Goal: Task Accomplishment & Management: Use online tool/utility

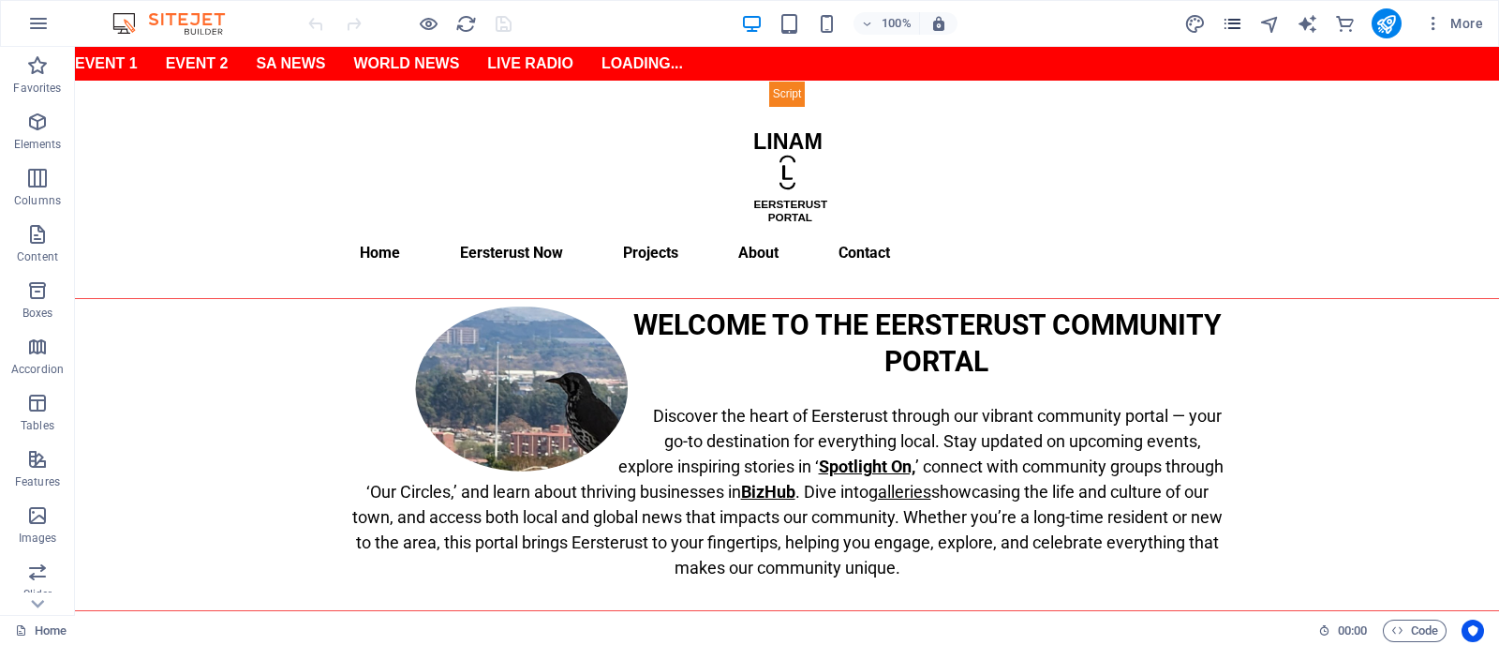
click at [1198, 21] on icon "pages" at bounding box center [1233, 24] width 22 height 22
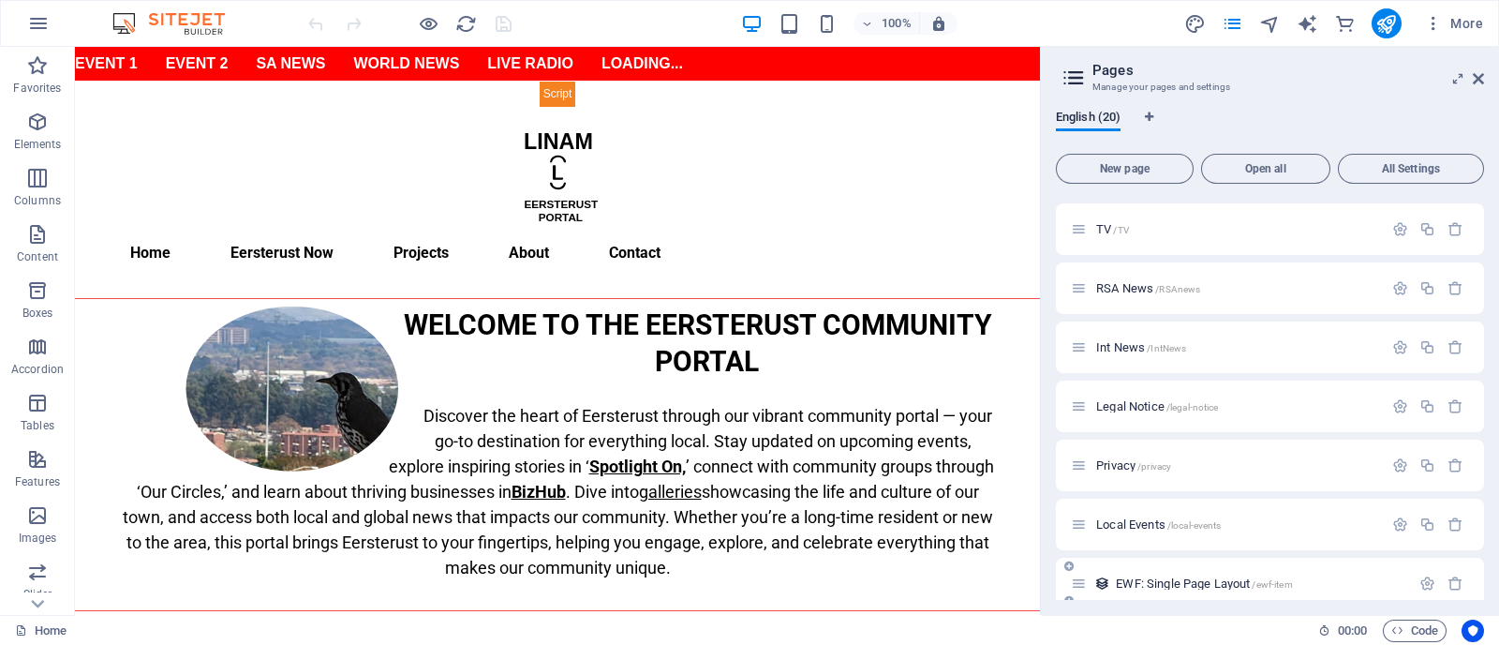
scroll to position [778, 0]
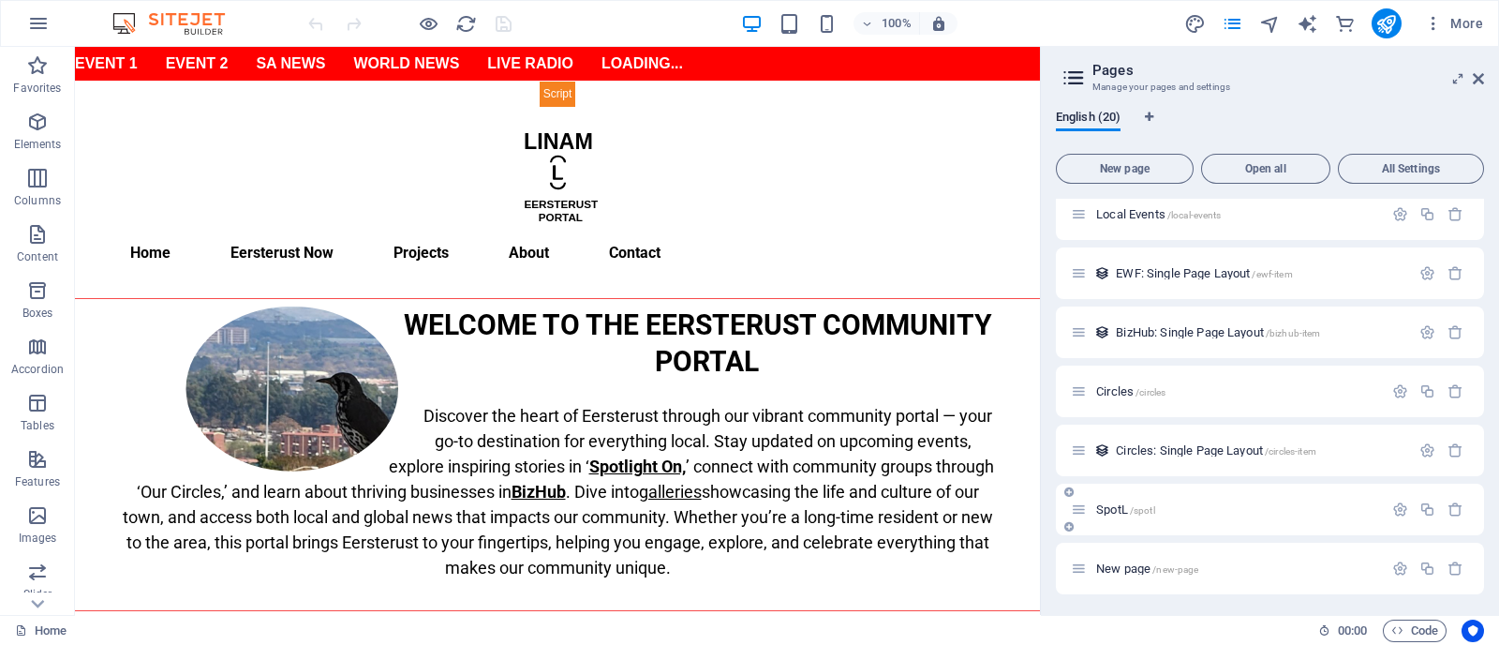
click at [1114, 508] on span "SpotL /spotl" at bounding box center [1125, 509] width 59 height 14
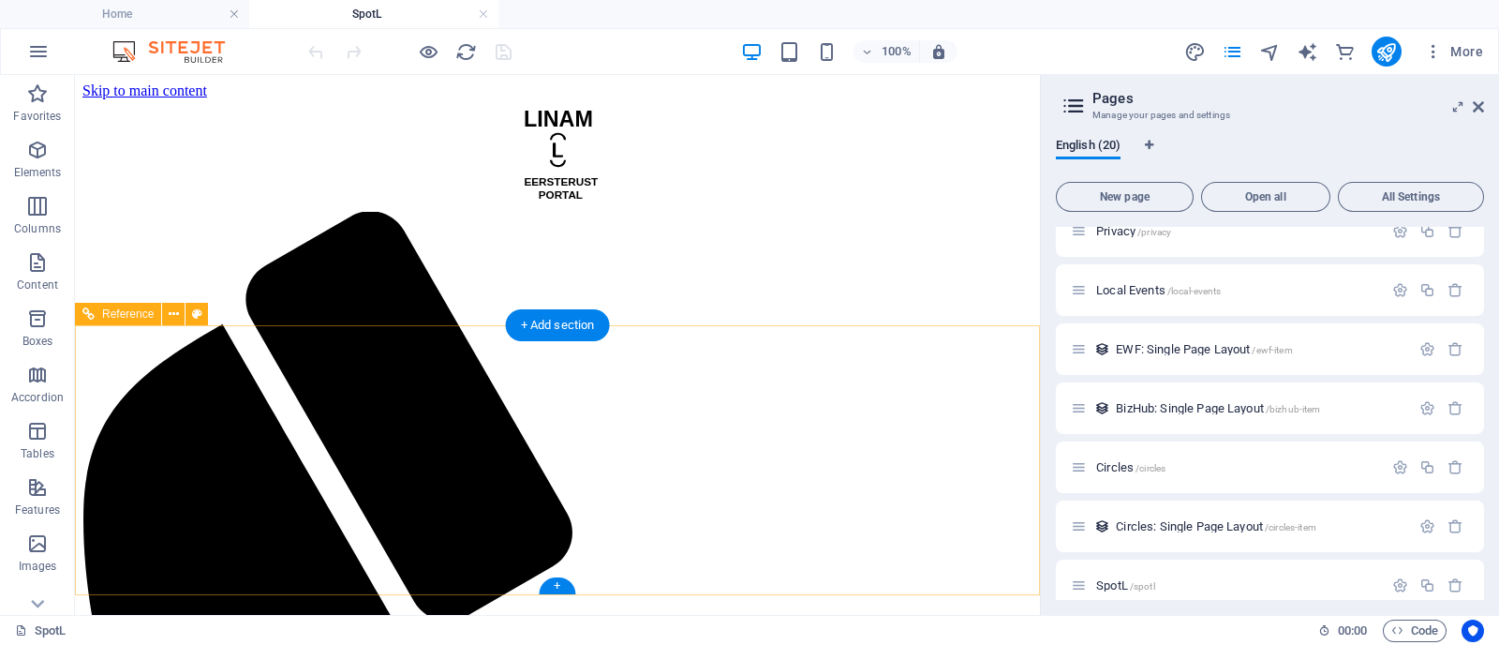
scroll to position [0, 0]
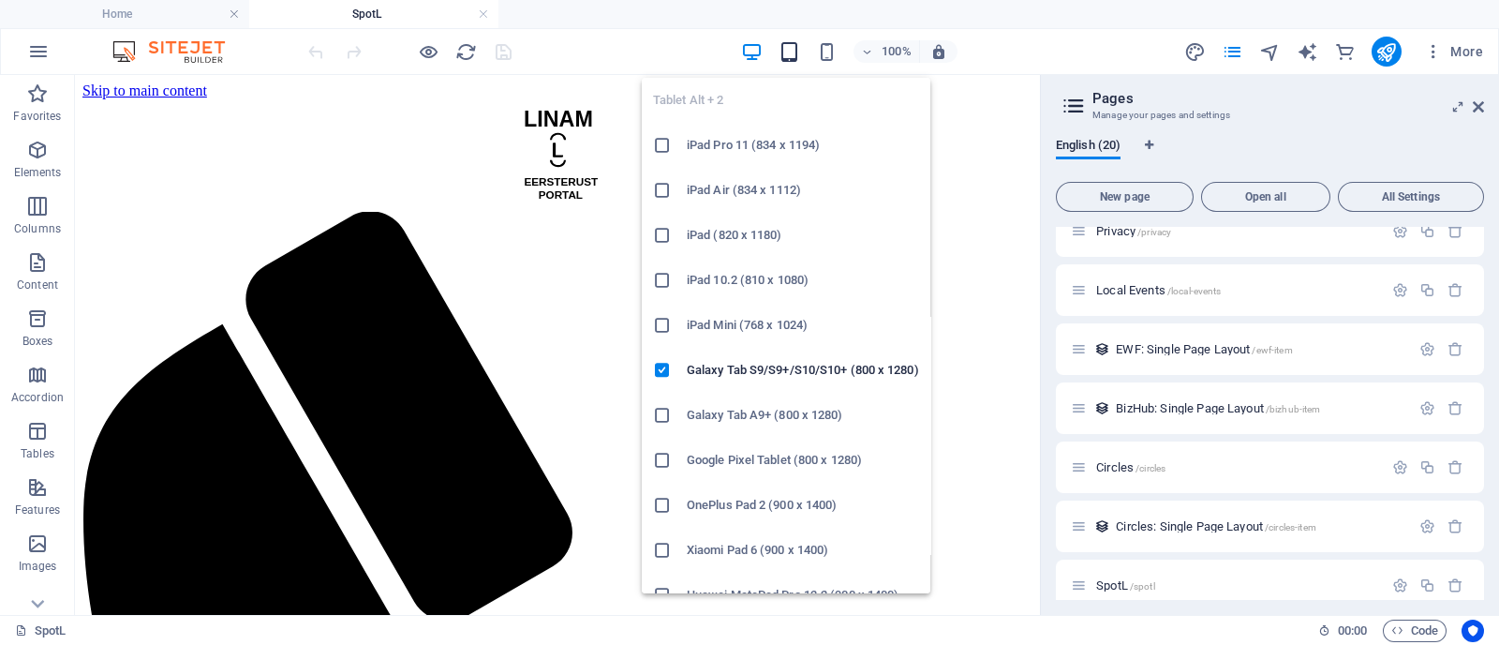
click at [786, 53] on icon "button" at bounding box center [790, 52] width 22 height 22
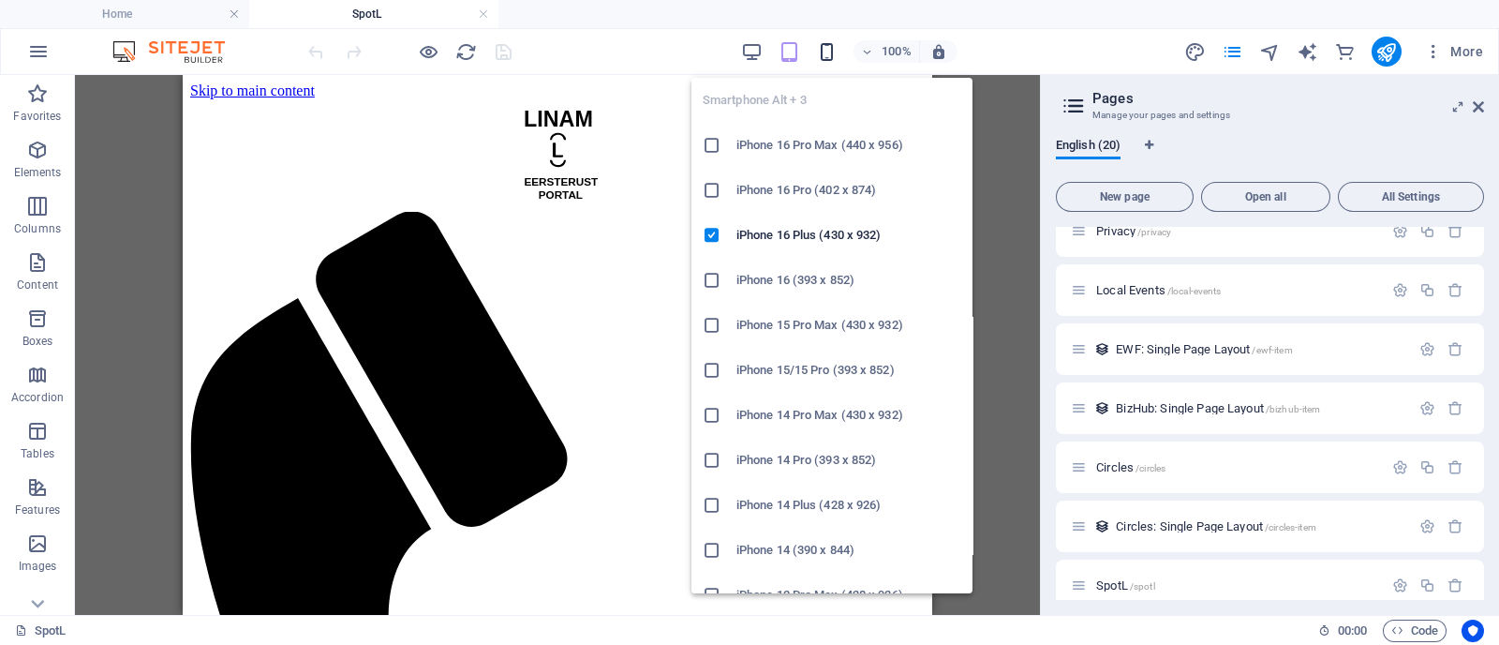
click at [836, 55] on icon "button" at bounding box center [827, 52] width 22 height 22
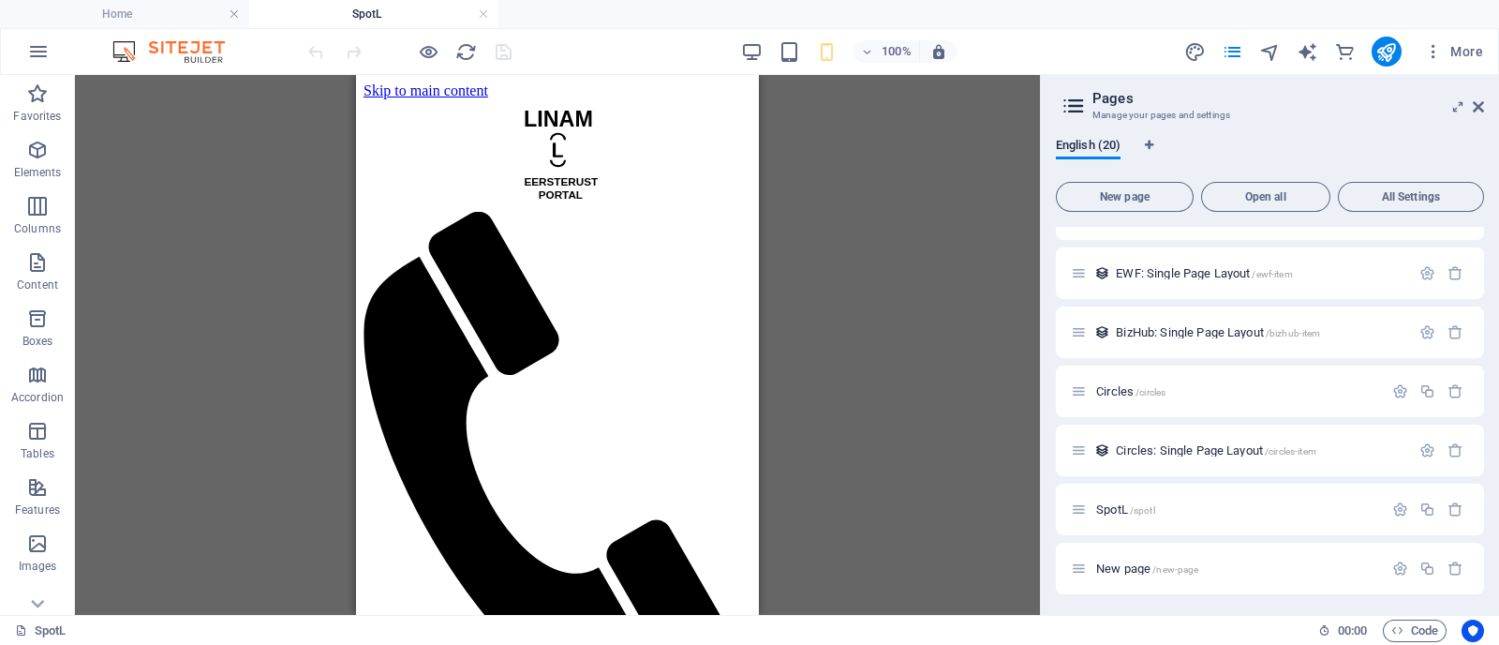
scroll to position [337, 0]
click at [1104, 320] on div "Radio /Radio" at bounding box center [1227, 329] width 312 height 22
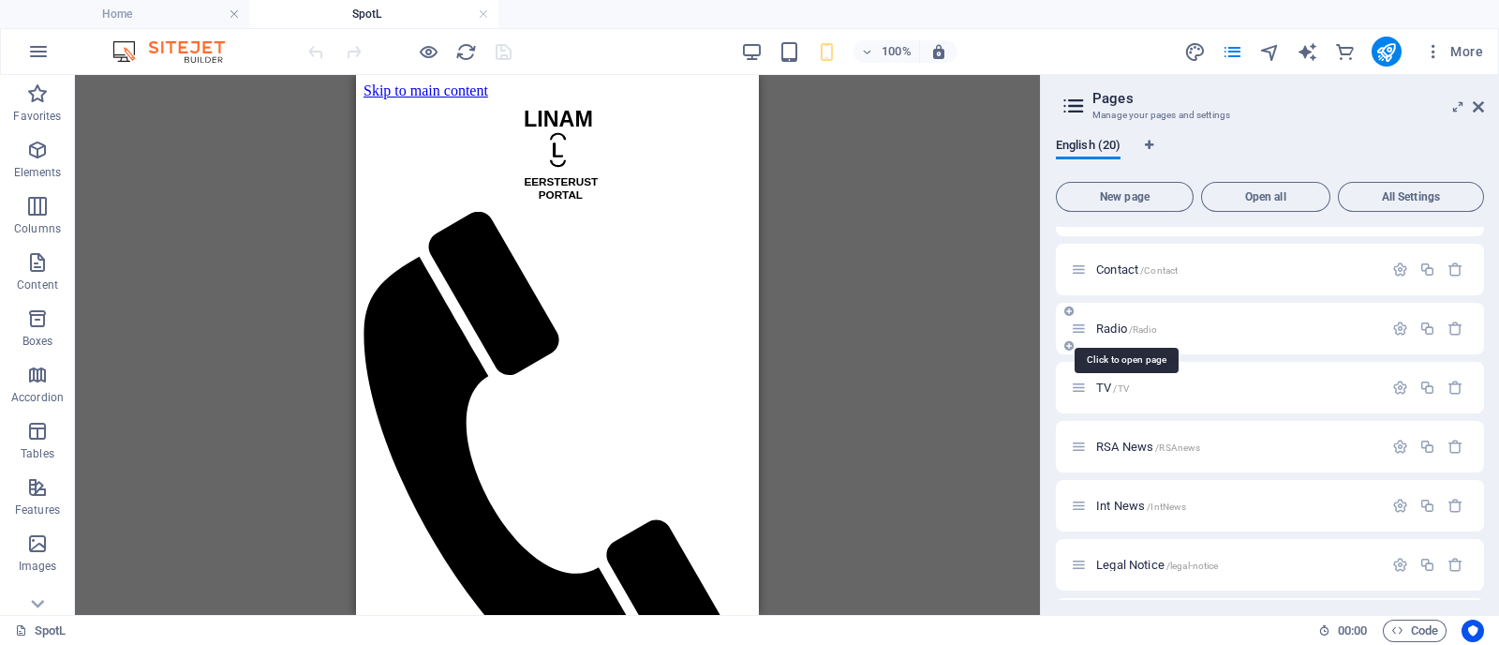
click at [1104, 327] on span "Radio /Radio" at bounding box center [1126, 328] width 61 height 14
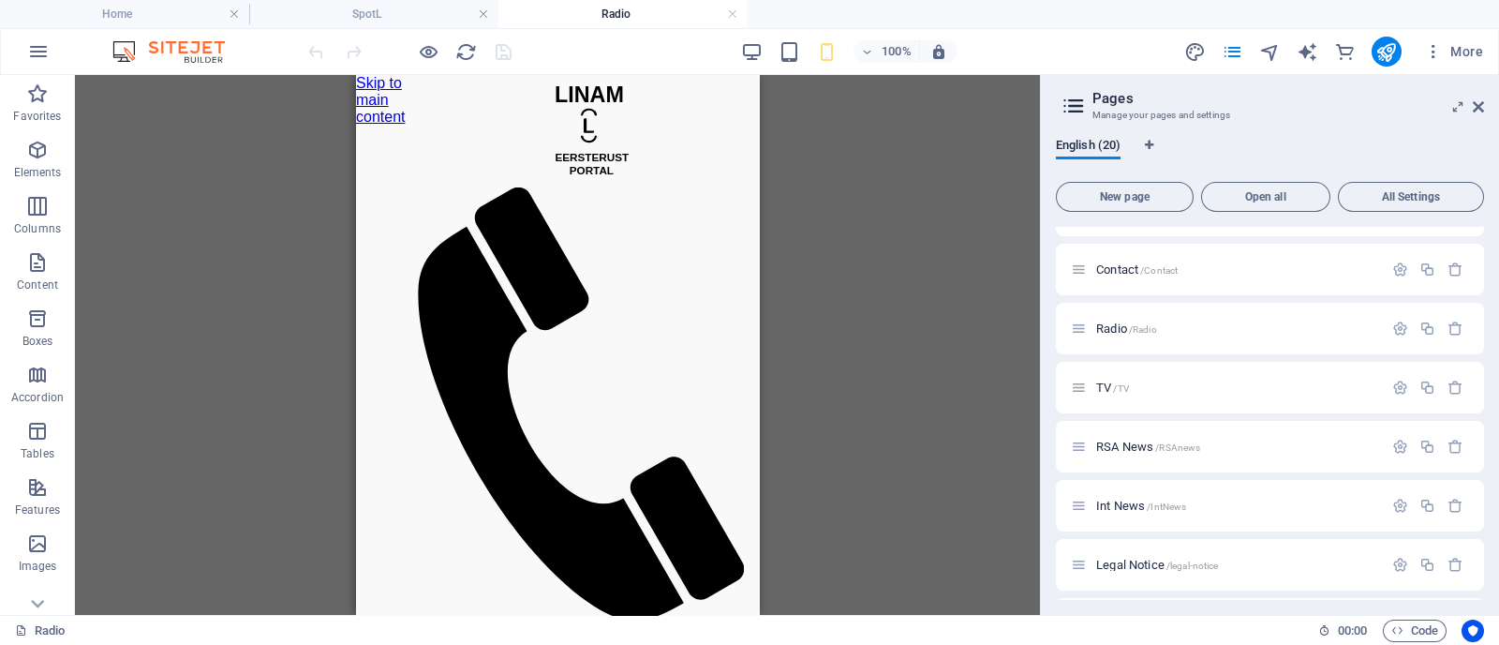
scroll to position [0, 0]
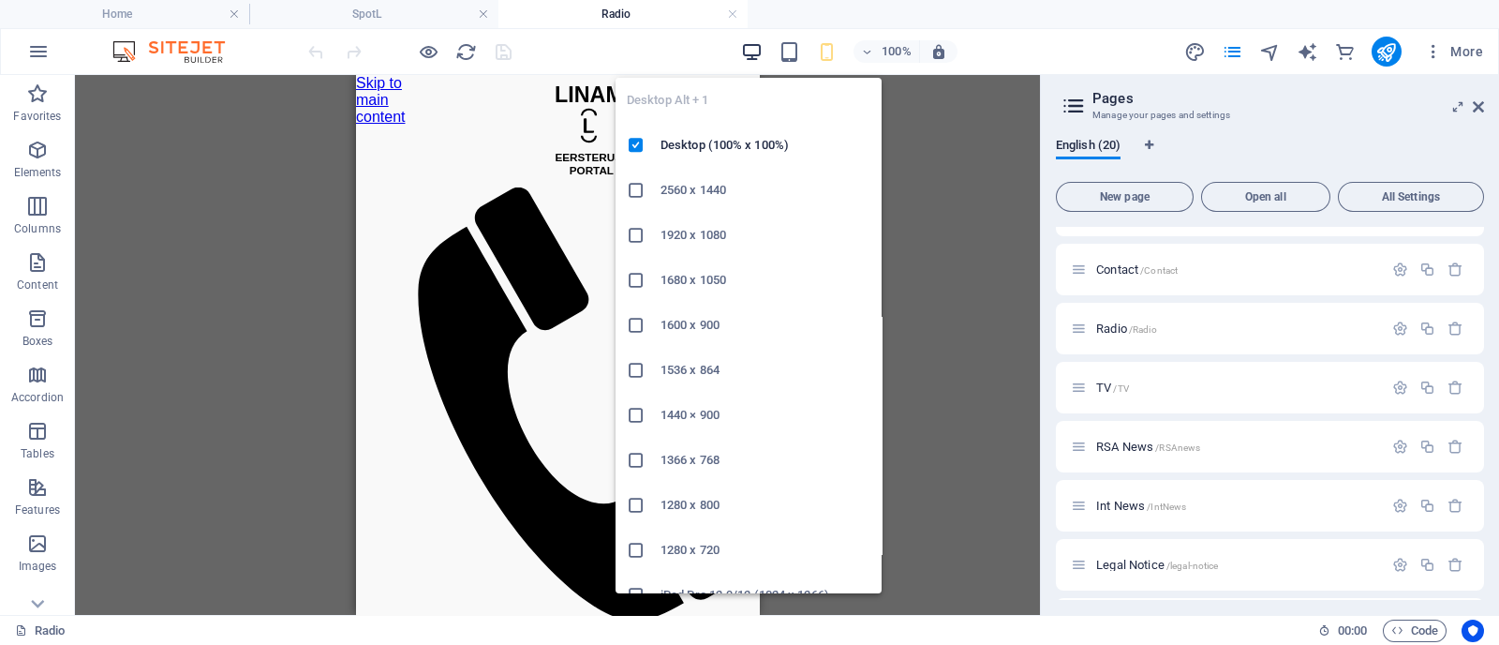
click at [755, 48] on icon "button" at bounding box center [752, 52] width 22 height 22
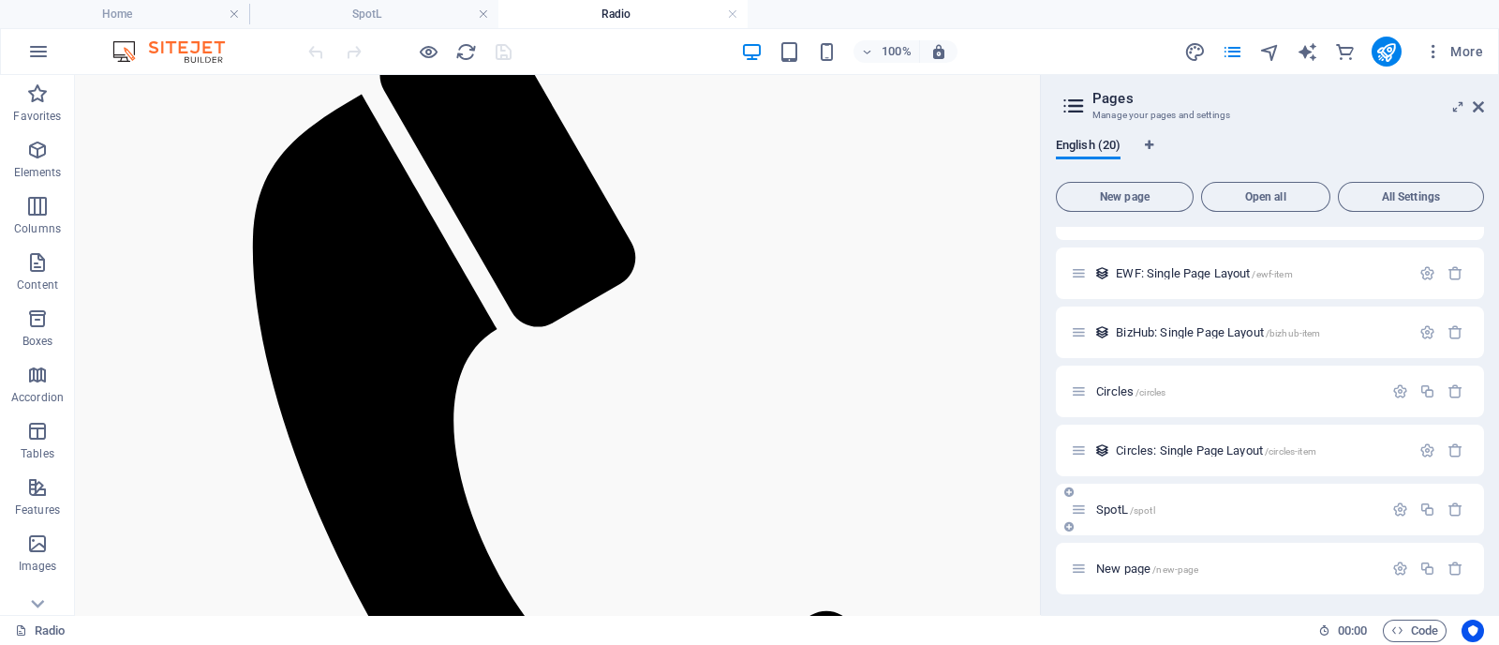
scroll to position [337, 0]
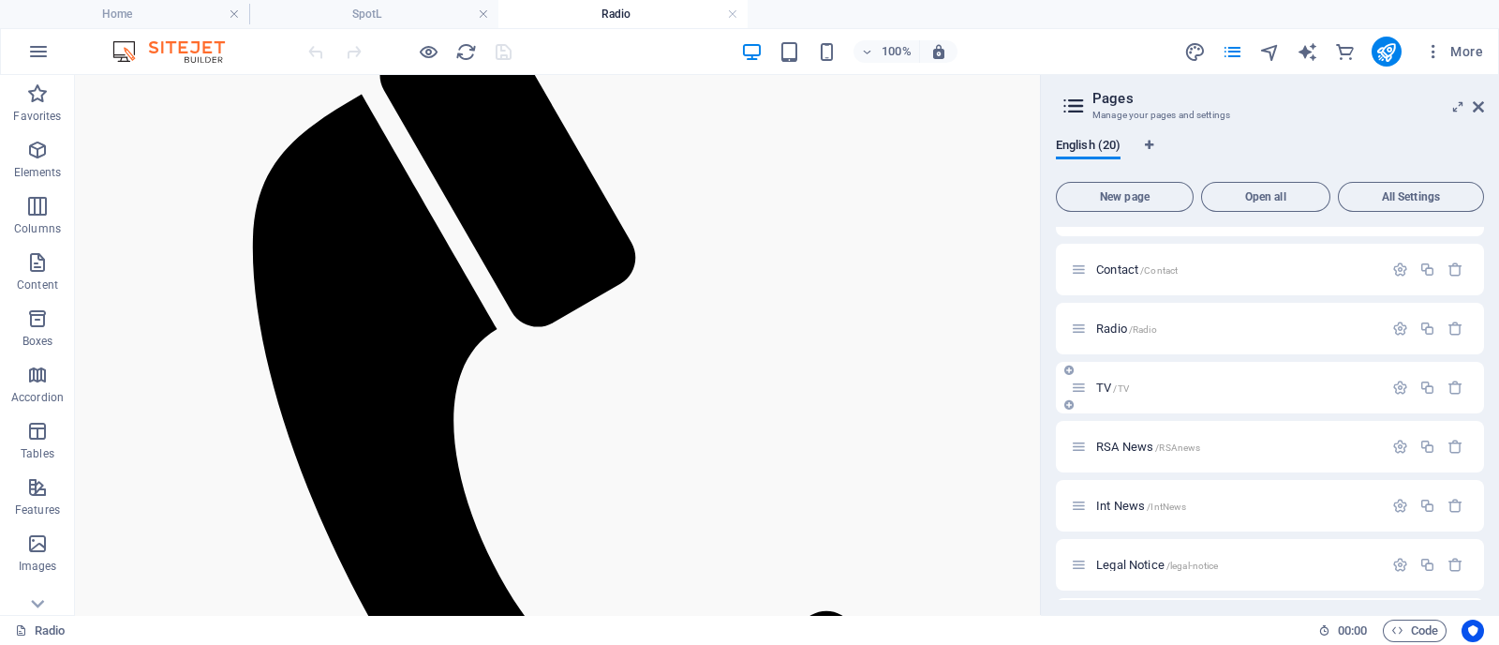
click at [1100, 383] on span "TV /TV" at bounding box center [1112, 387] width 33 height 14
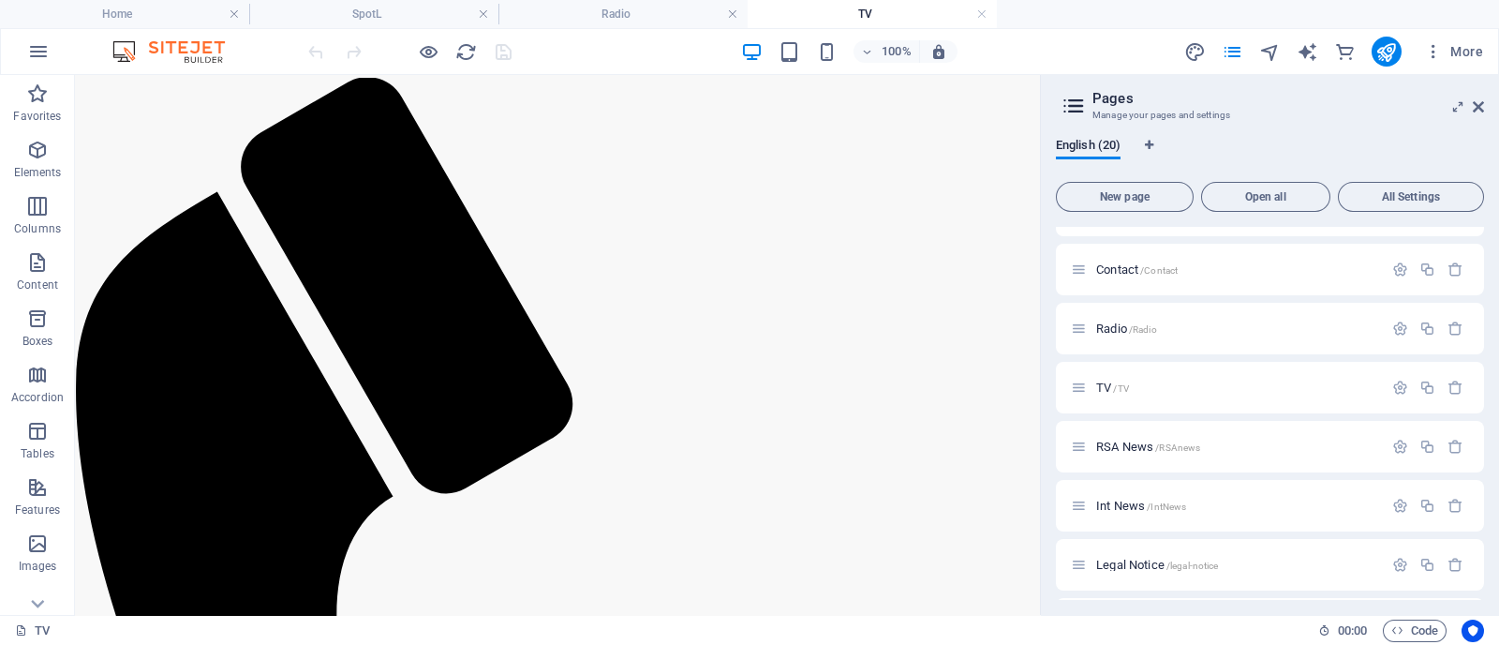
scroll to position [806, 0]
click at [1198, 54] on icon "button" at bounding box center [1433, 51] width 19 height 19
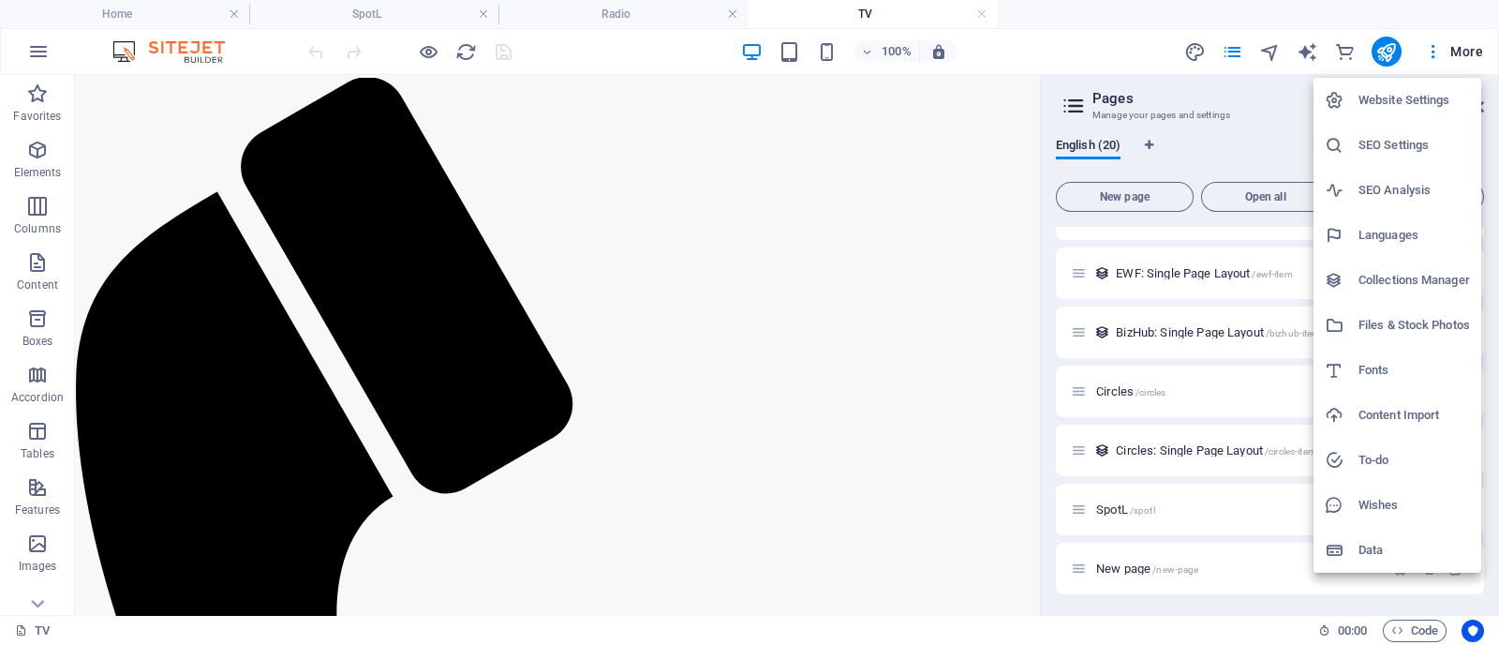
click at [1198, 272] on h6 "Collections Manager" at bounding box center [1415, 280] width 112 height 22
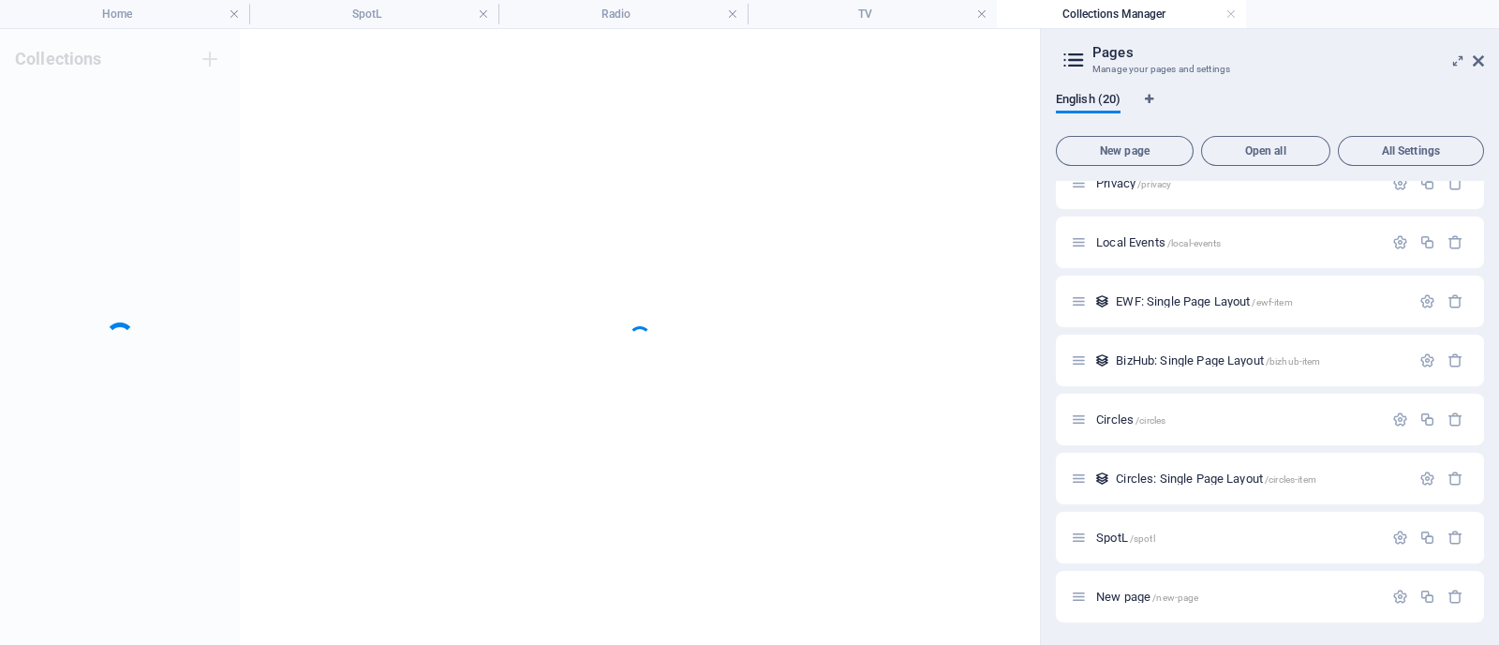
scroll to position [730, 0]
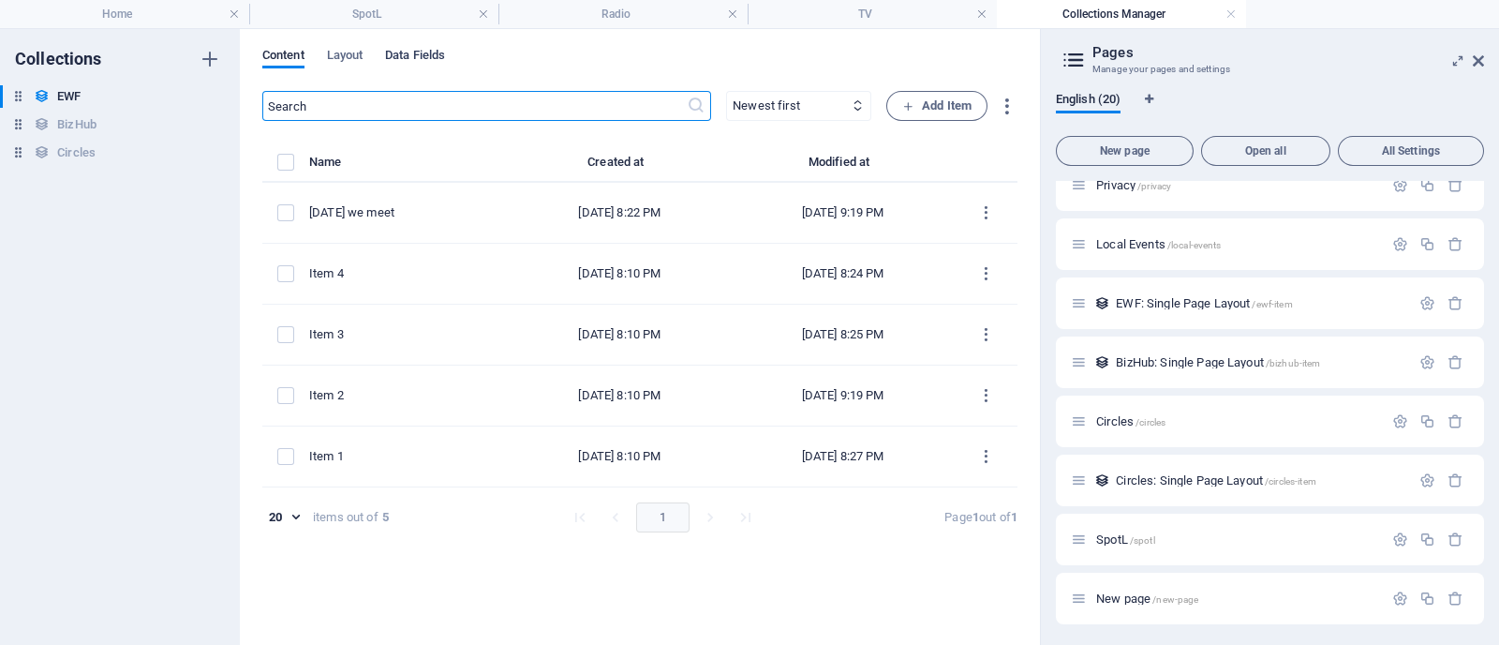
click at [405, 54] on span "Data Fields" at bounding box center [415, 57] width 60 height 26
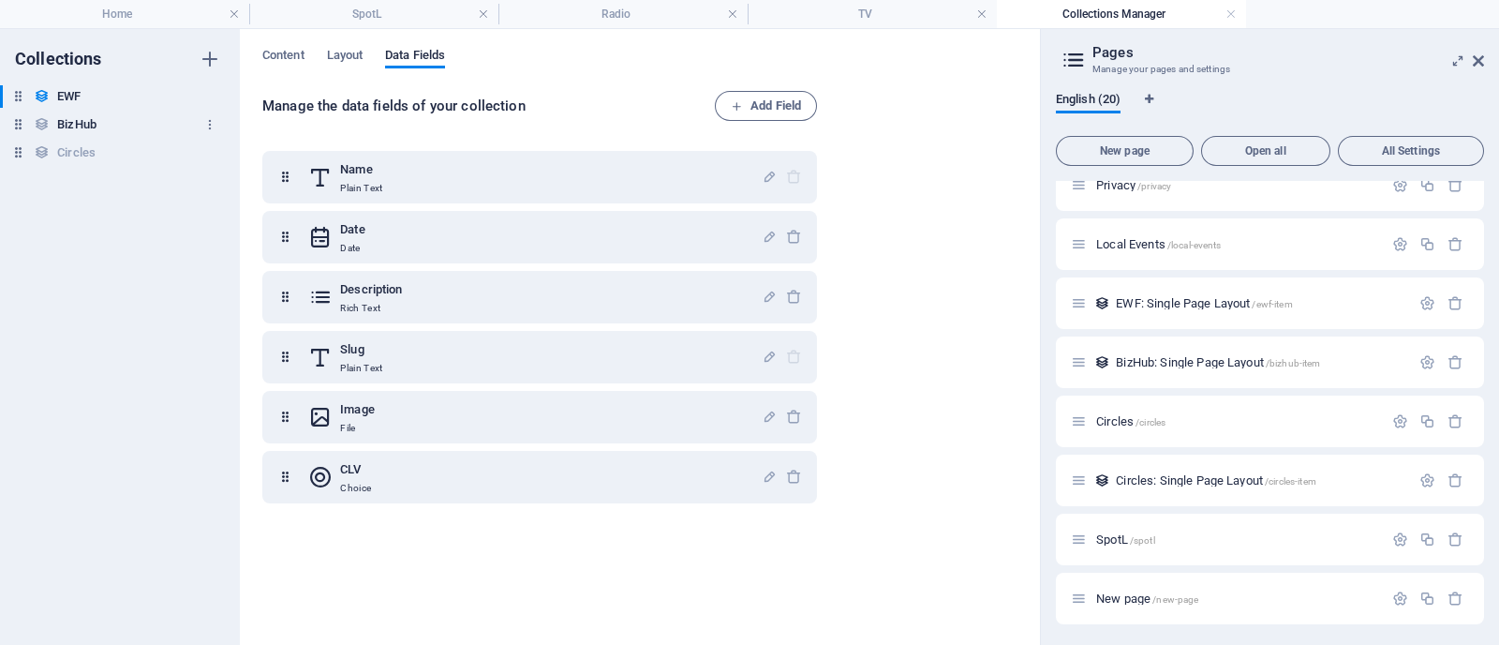
click at [70, 125] on h6 "BizHub" at bounding box center [76, 124] width 39 height 22
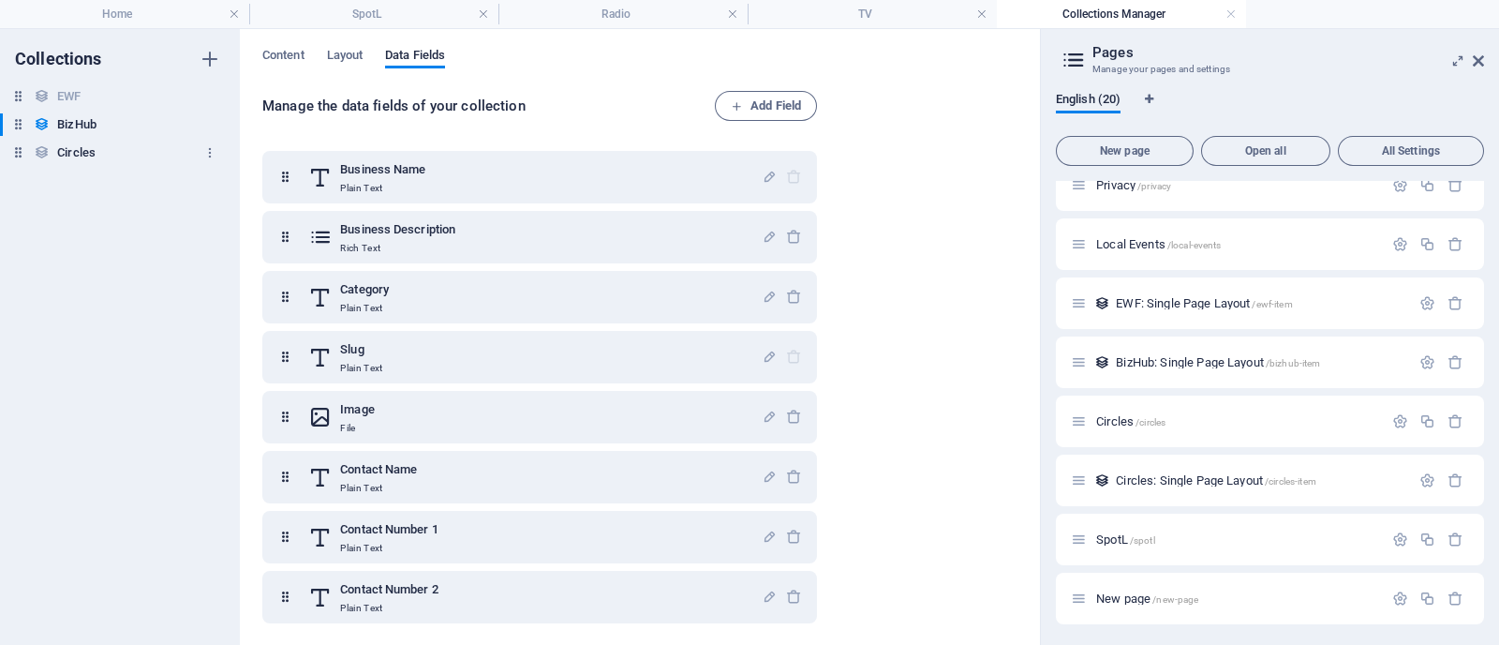
click at [90, 156] on h6 "Circles" at bounding box center [76, 152] width 38 height 22
click at [340, 55] on span "Layout" at bounding box center [345, 57] width 37 height 26
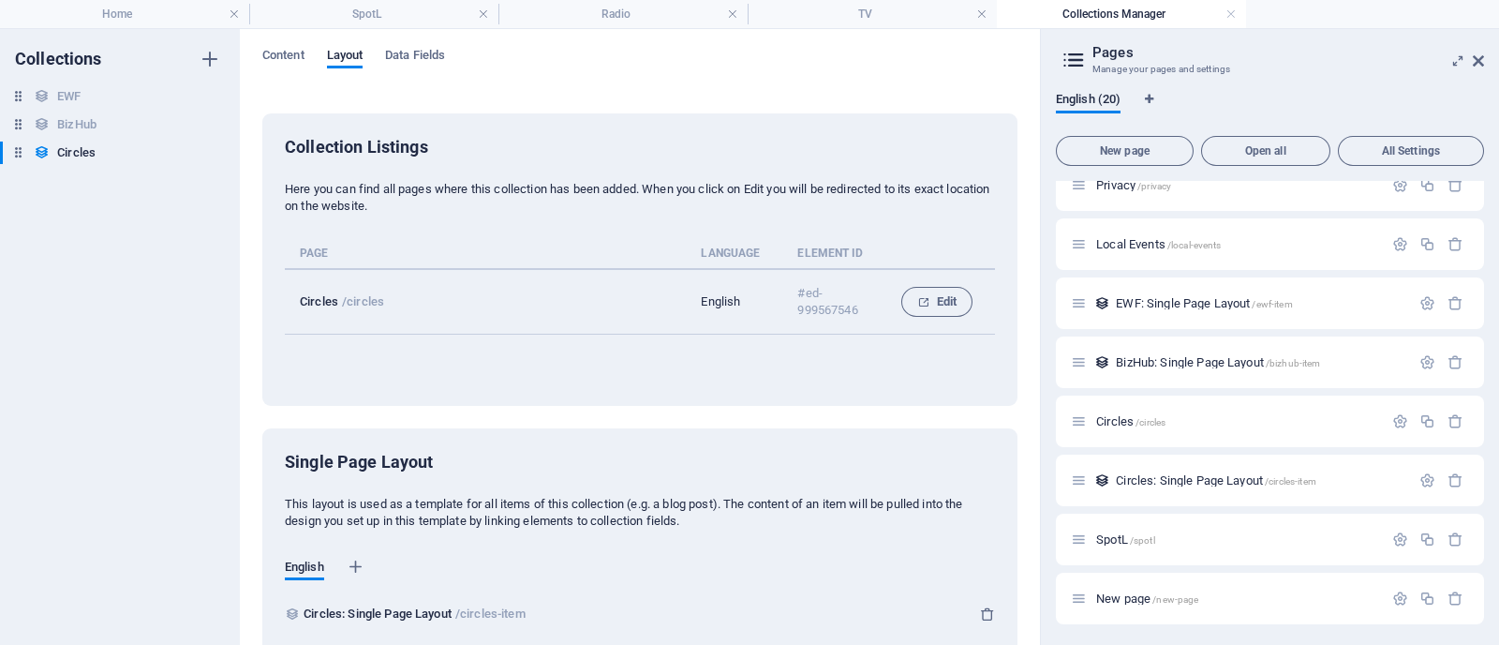
scroll to position [158, 0]
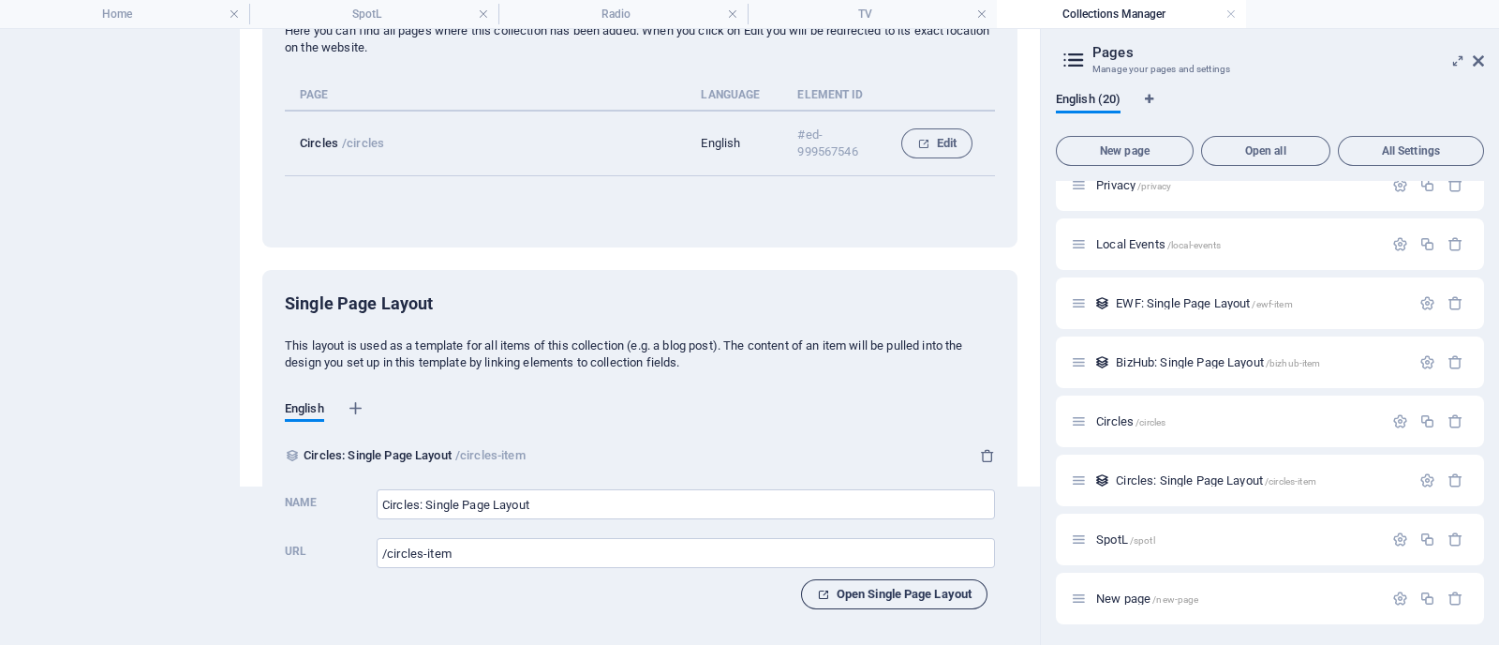
click at [908, 515] on span "Open Single Page Layout" at bounding box center [894, 594] width 155 height 22
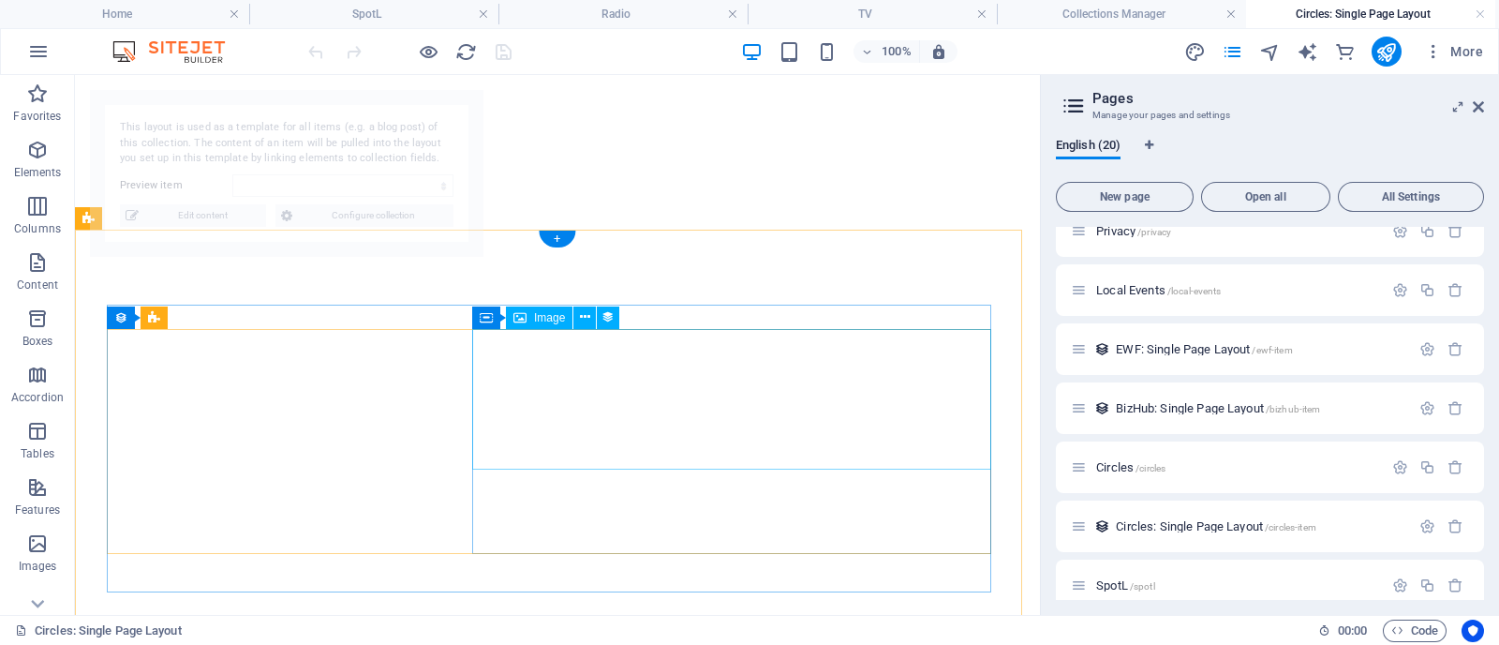
select select "68dd7a61f7491c516b050594"
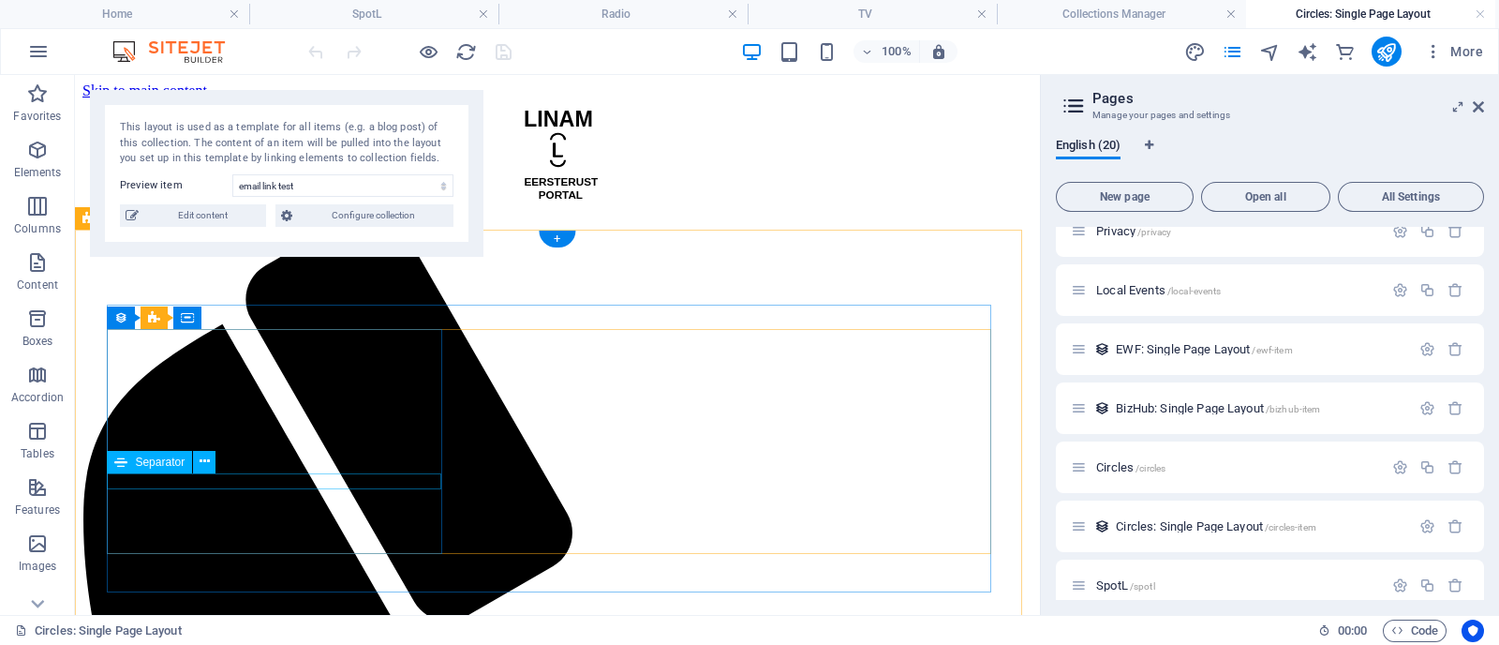
scroll to position [0, 0]
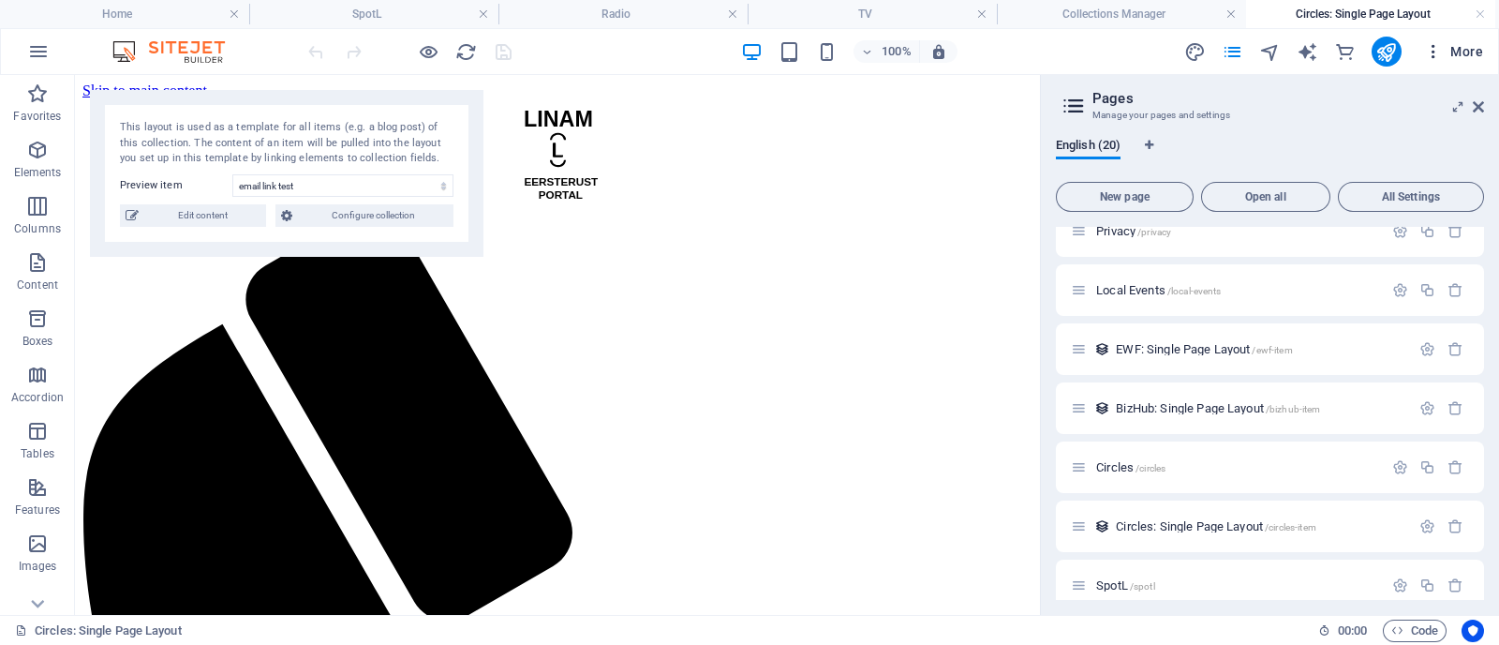
click at [1198, 56] on icon "button" at bounding box center [1433, 51] width 19 height 19
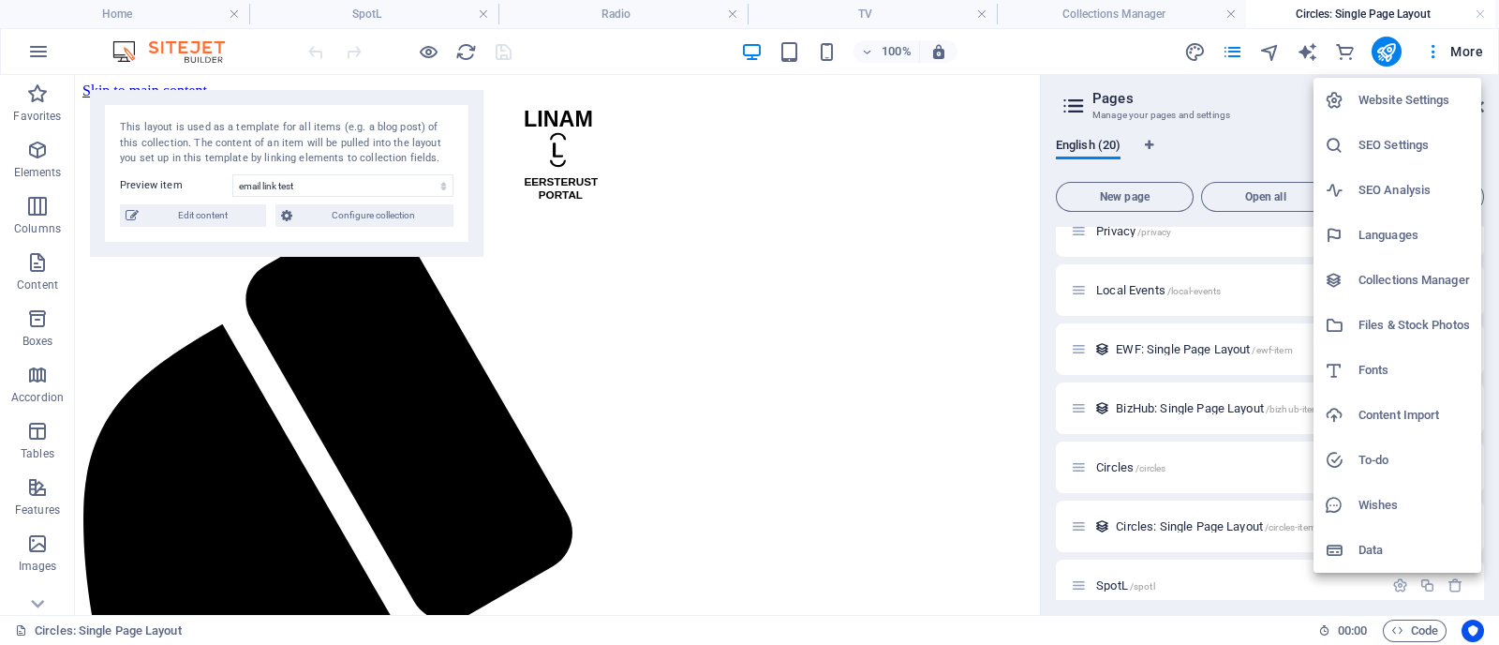
click at [1198, 283] on h6 "Collections Manager" at bounding box center [1415, 280] width 112 height 22
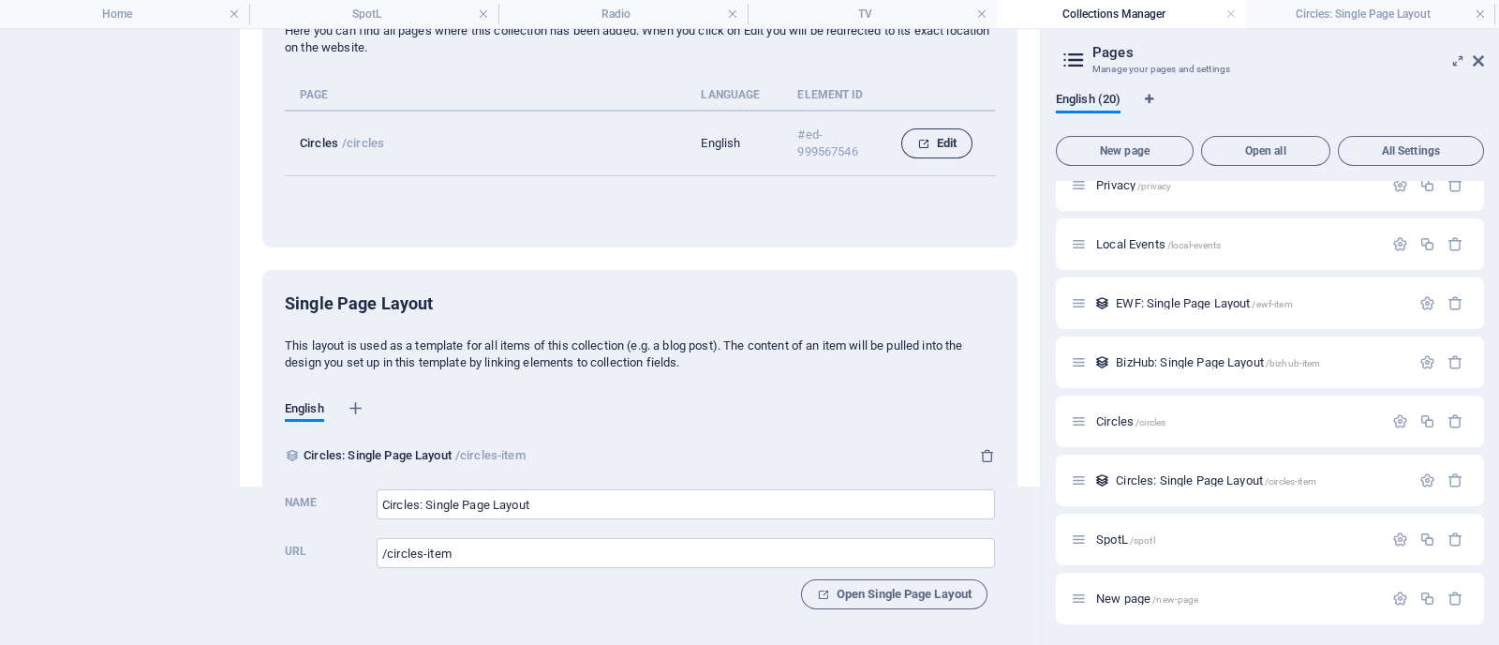
click at [949, 146] on span "Edit" at bounding box center [936, 143] width 39 height 22
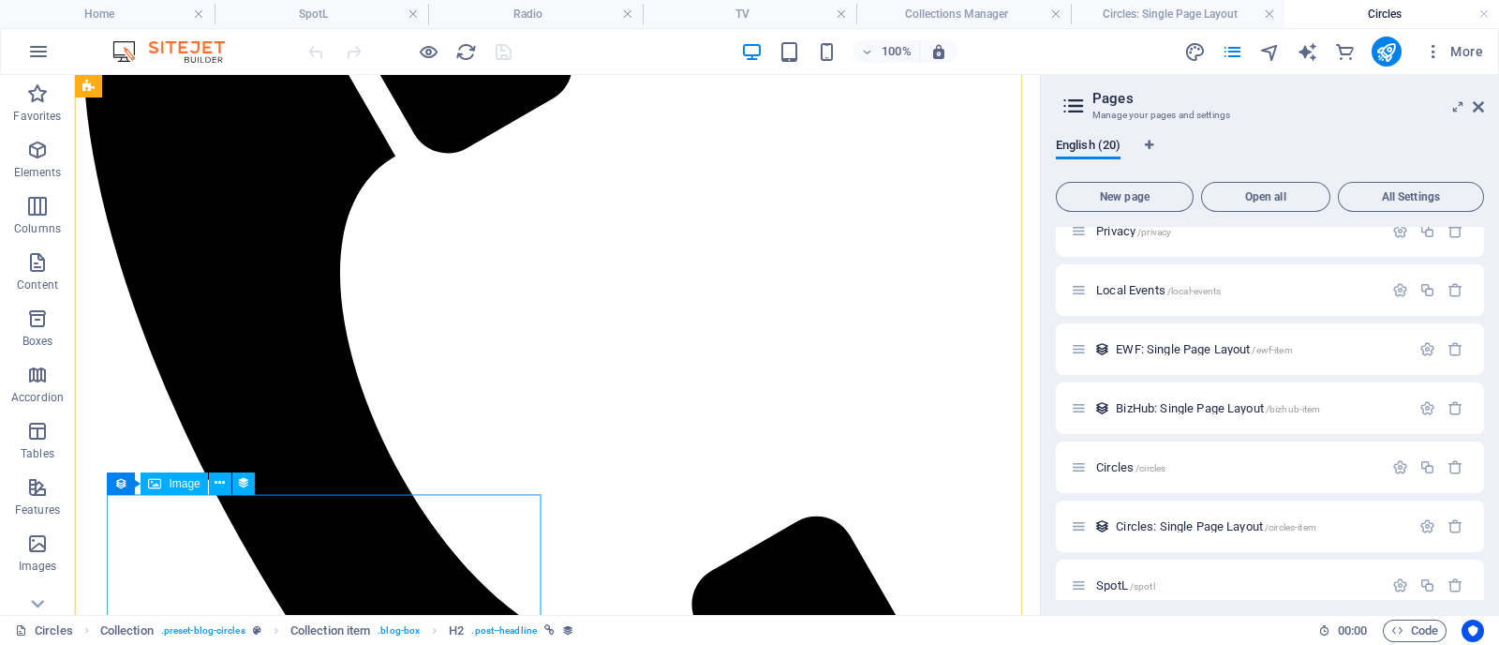
scroll to position [936, 0]
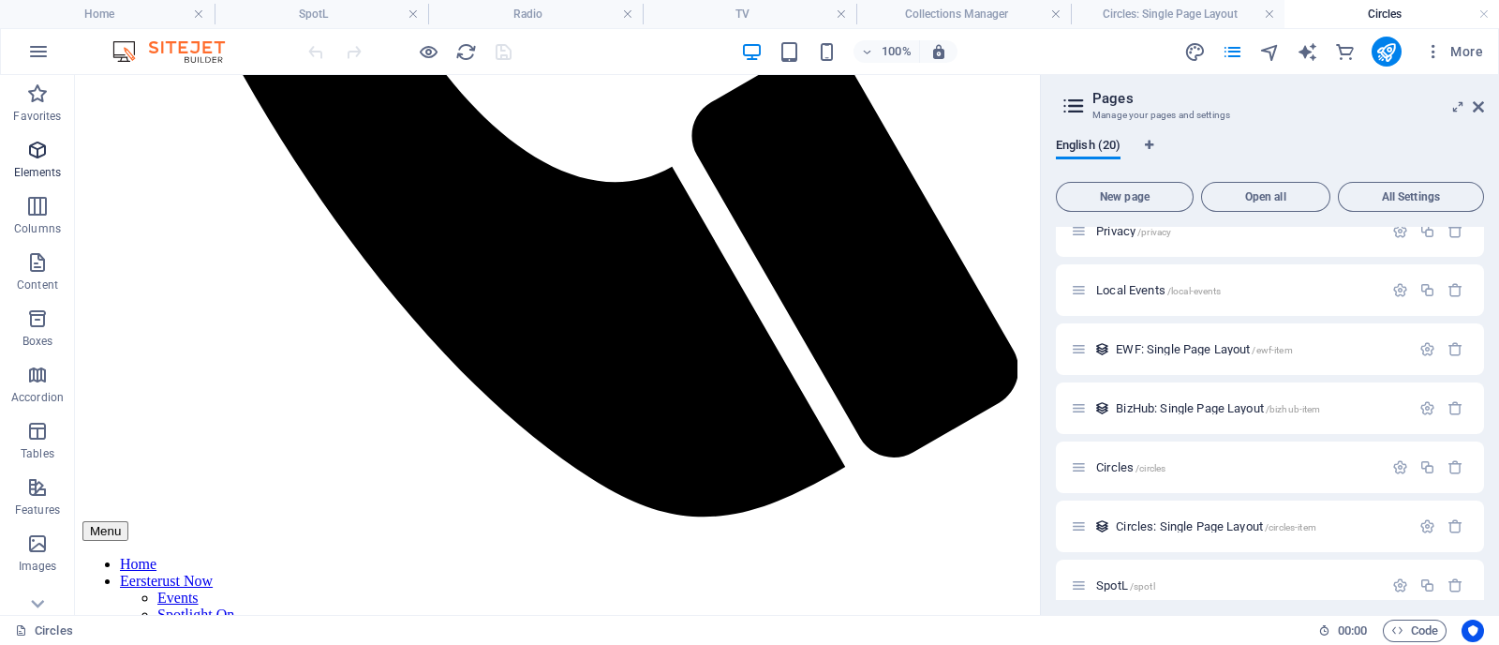
click at [46, 165] on p "Elements" at bounding box center [38, 172] width 48 height 15
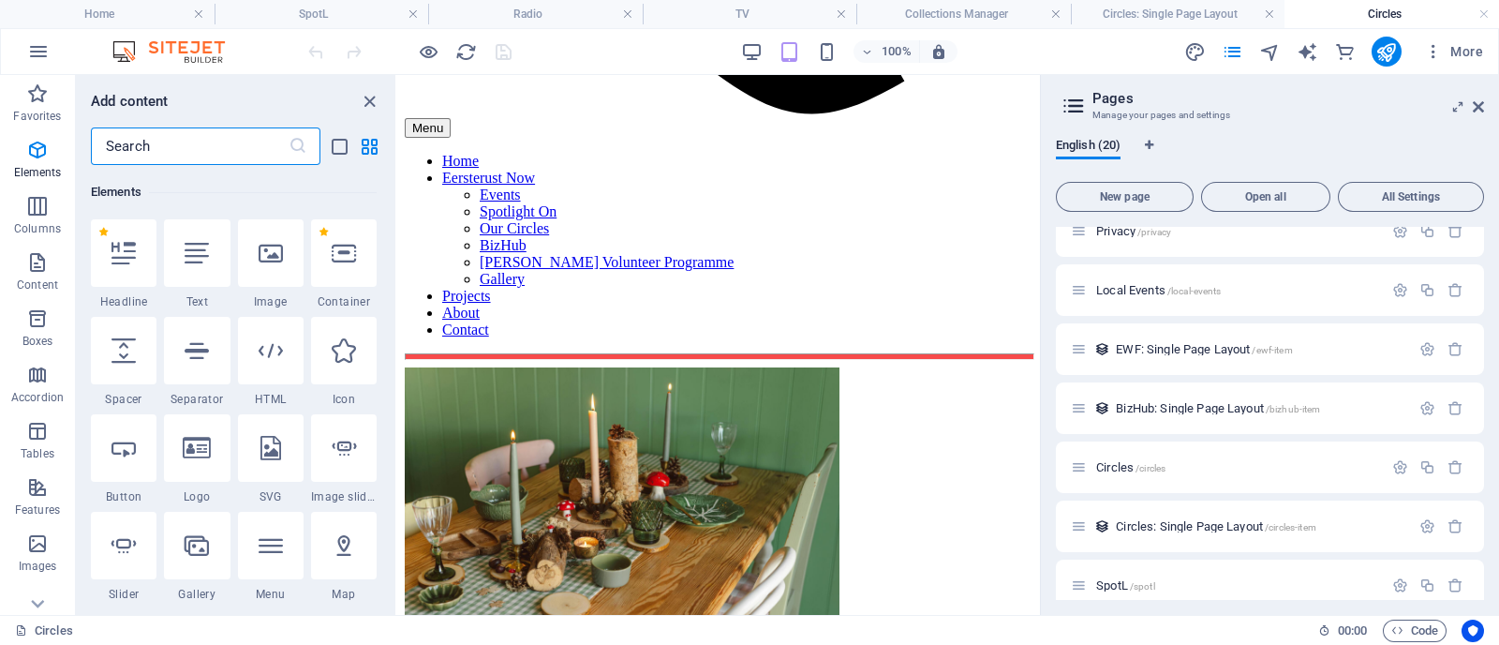
scroll to position [199, 0]
click at [203, 264] on div at bounding box center [197, 252] width 66 height 67
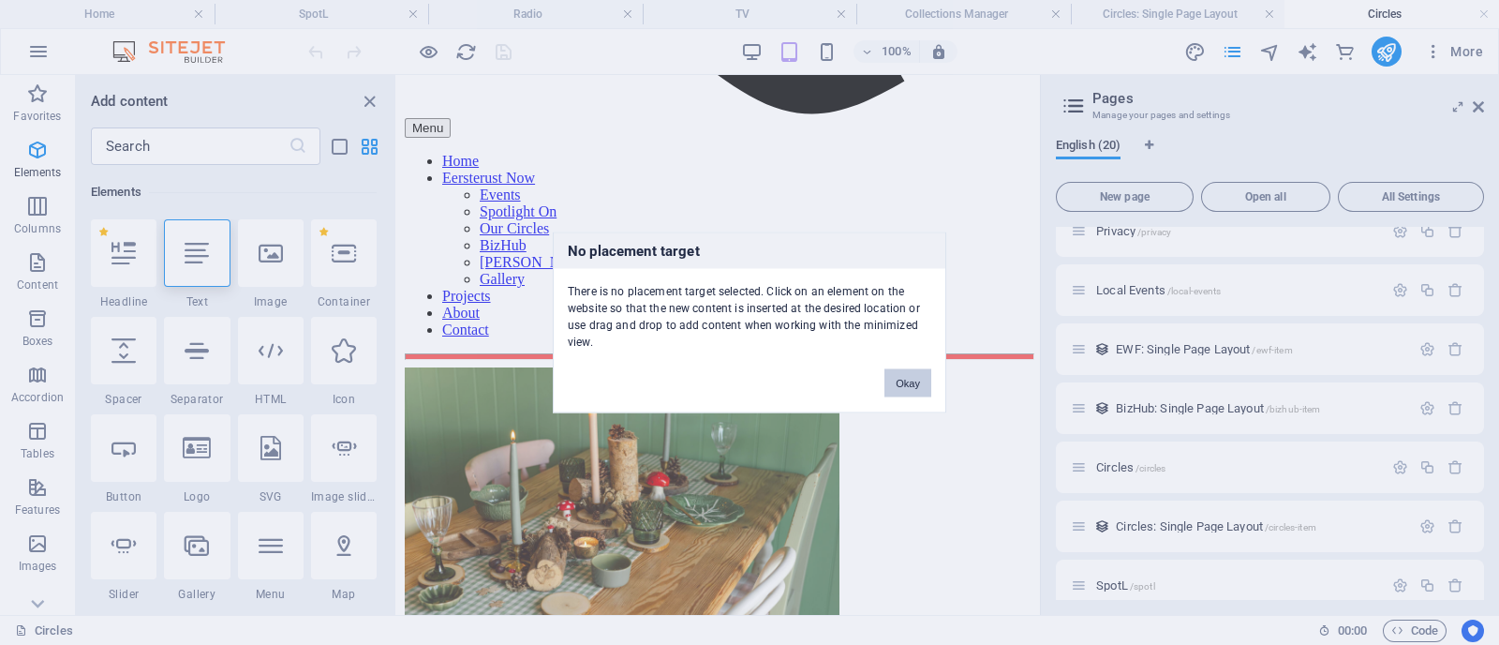
click at [911, 372] on button "Okay" at bounding box center [908, 383] width 47 height 28
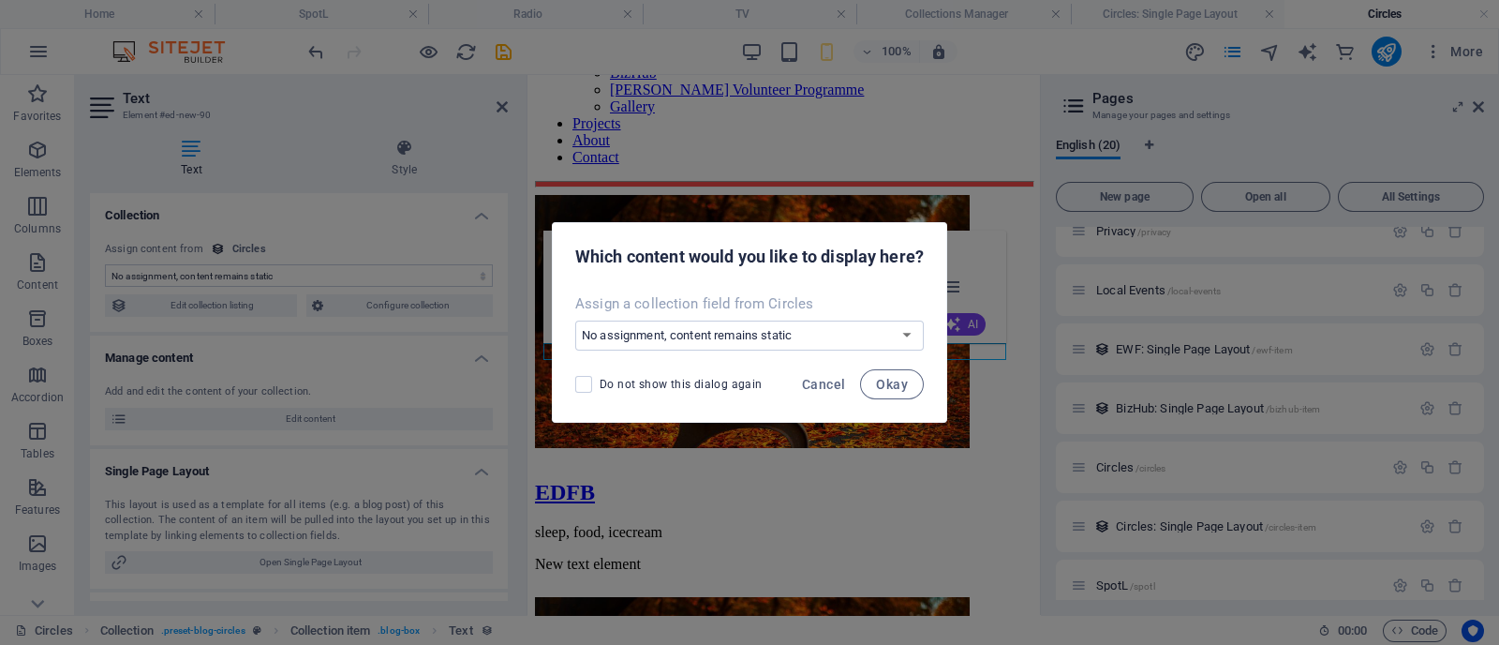
scroll to position [2000, 0]
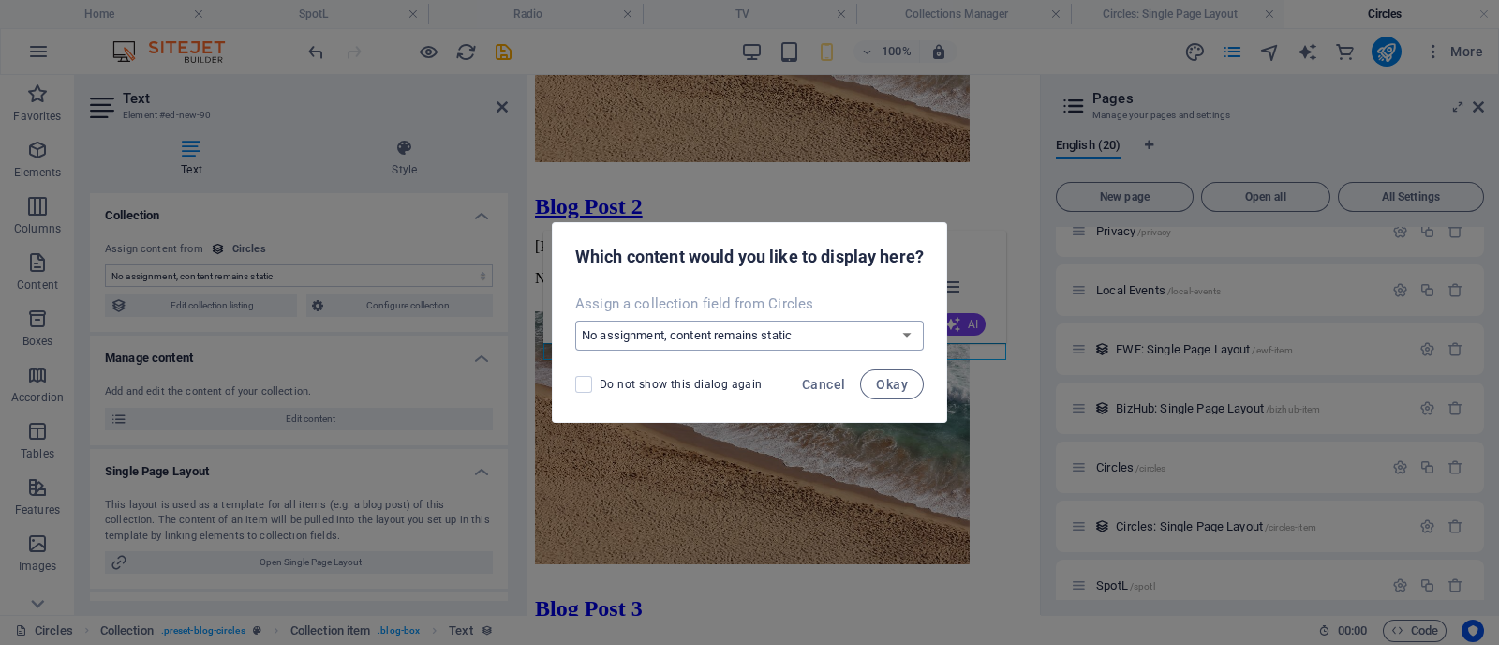
click at [784, 337] on select "No assignment, content remains static Create a new field Created at (Date) Upda…" at bounding box center [749, 335] width 349 height 30
click at [826, 384] on span "Cancel" at bounding box center [823, 384] width 43 height 15
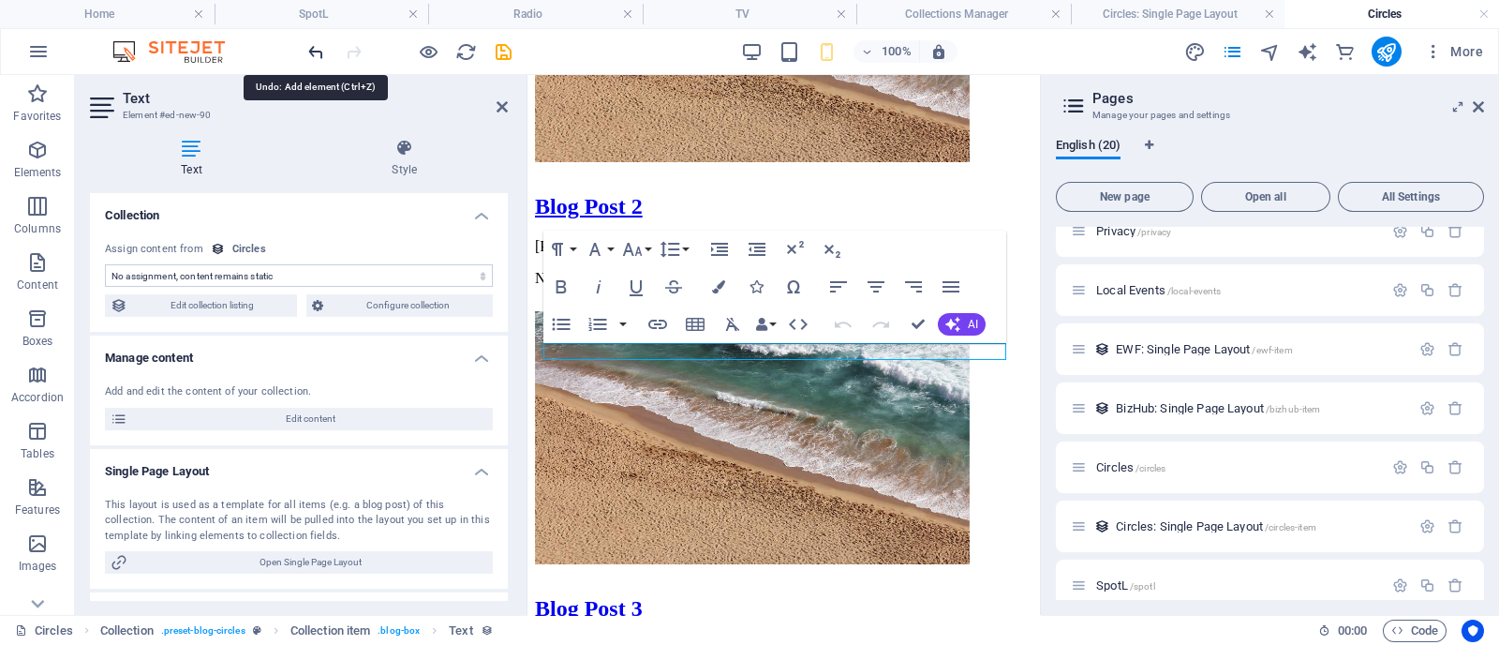
click at [322, 59] on icon "undo" at bounding box center [316, 52] width 22 height 22
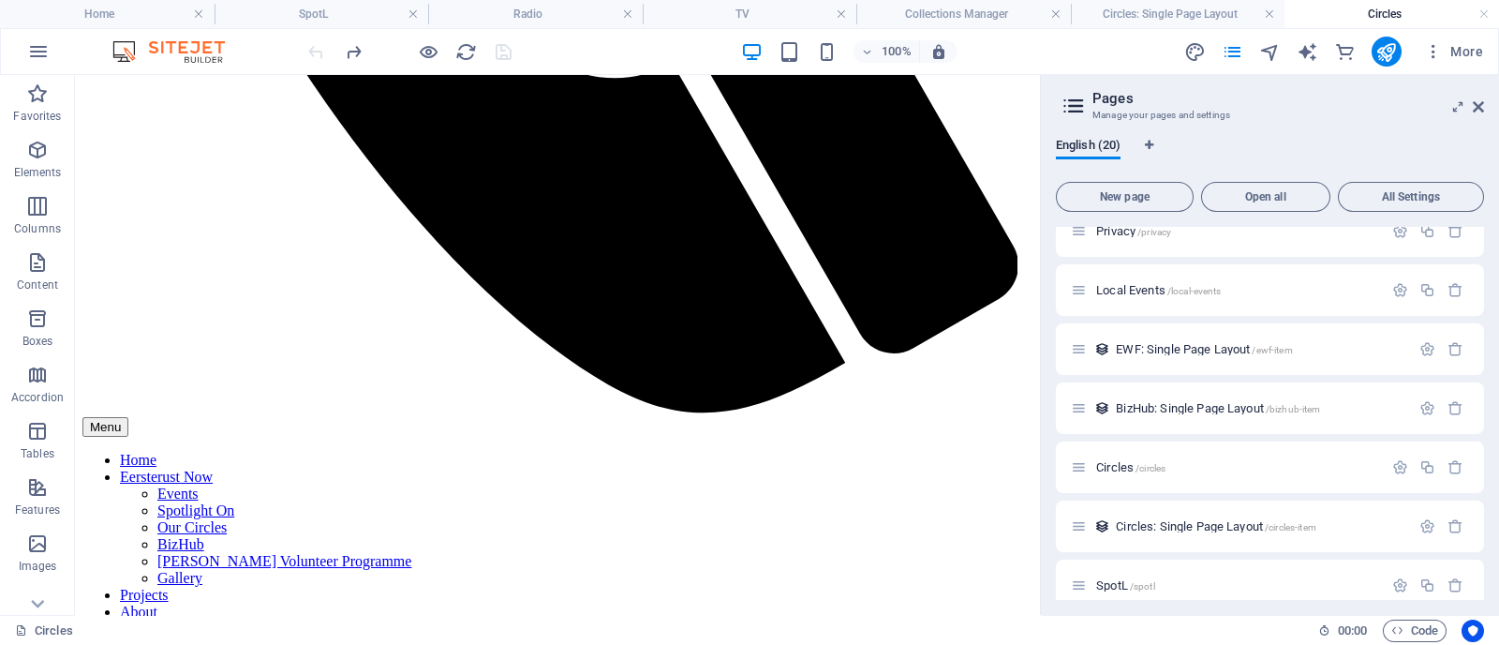
scroll to position [992, 0]
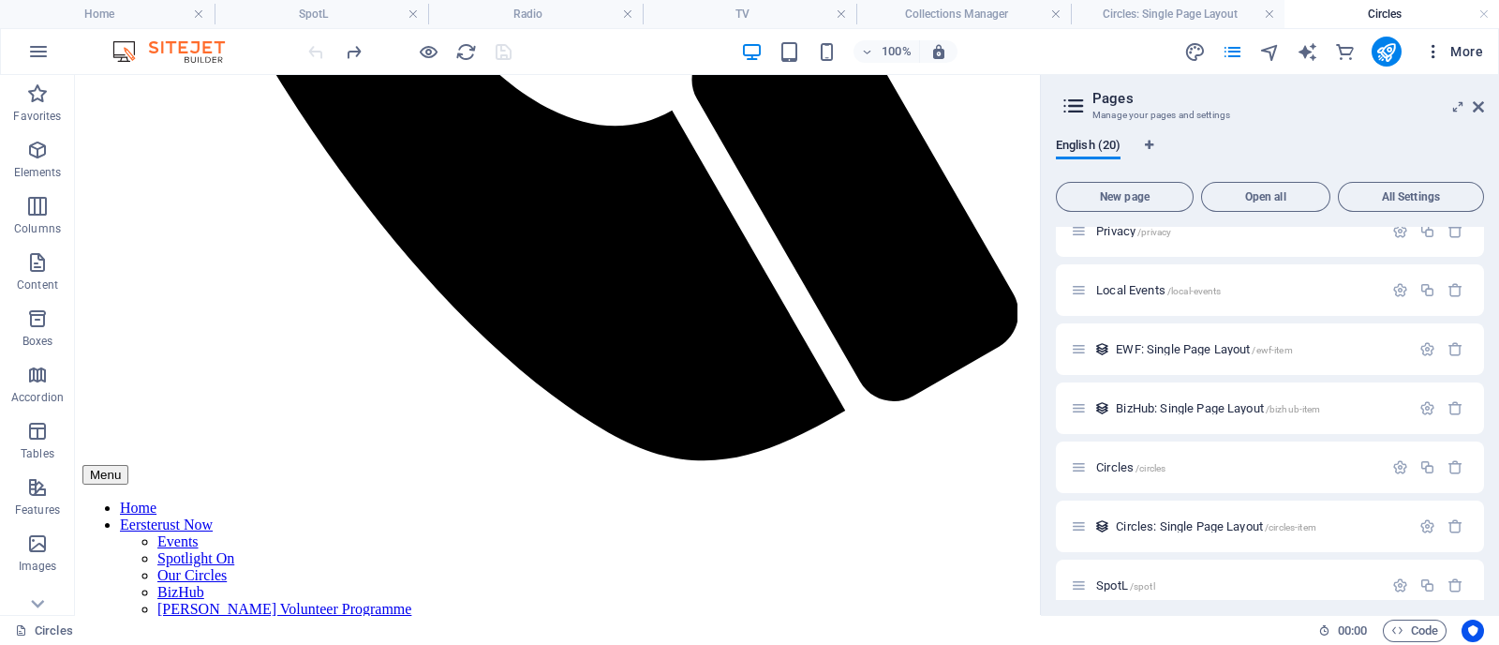
click at [1198, 53] on icon "button" at bounding box center [1433, 51] width 19 height 19
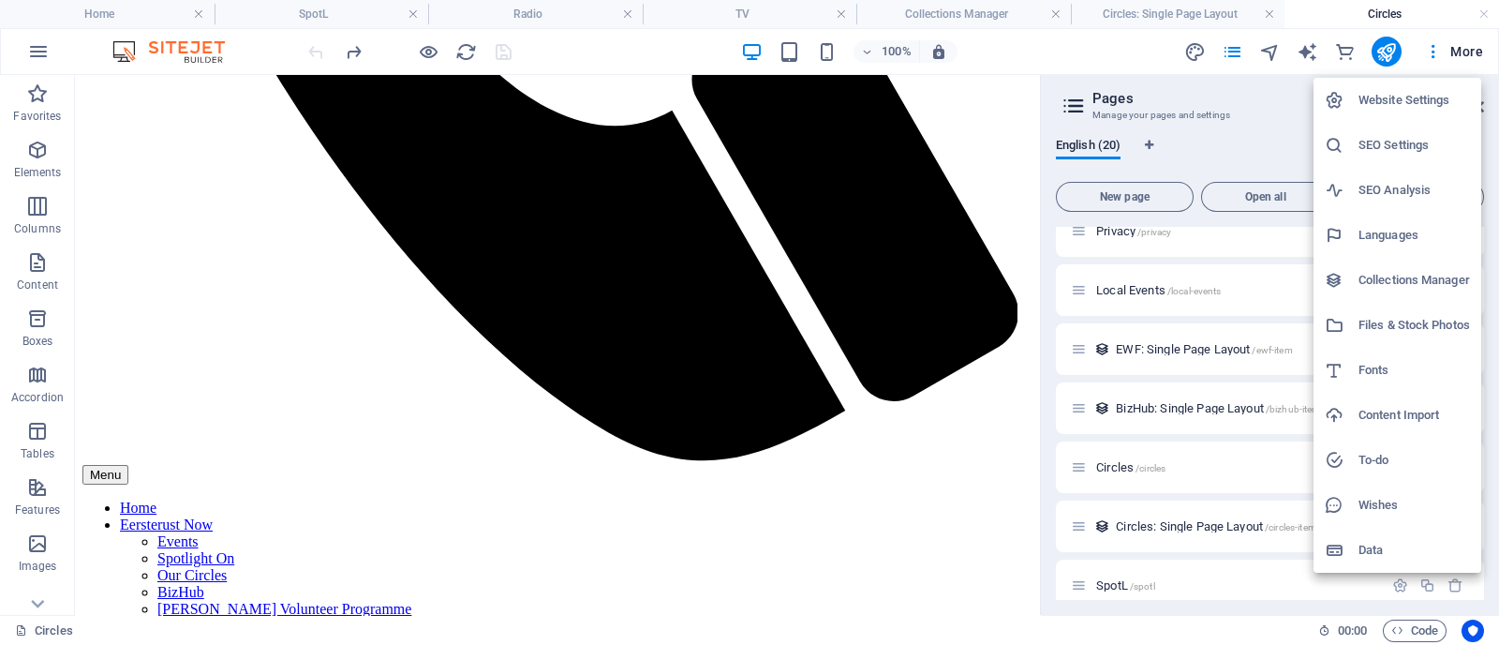
click at [1198, 275] on h6 "Collections Manager" at bounding box center [1415, 280] width 112 height 22
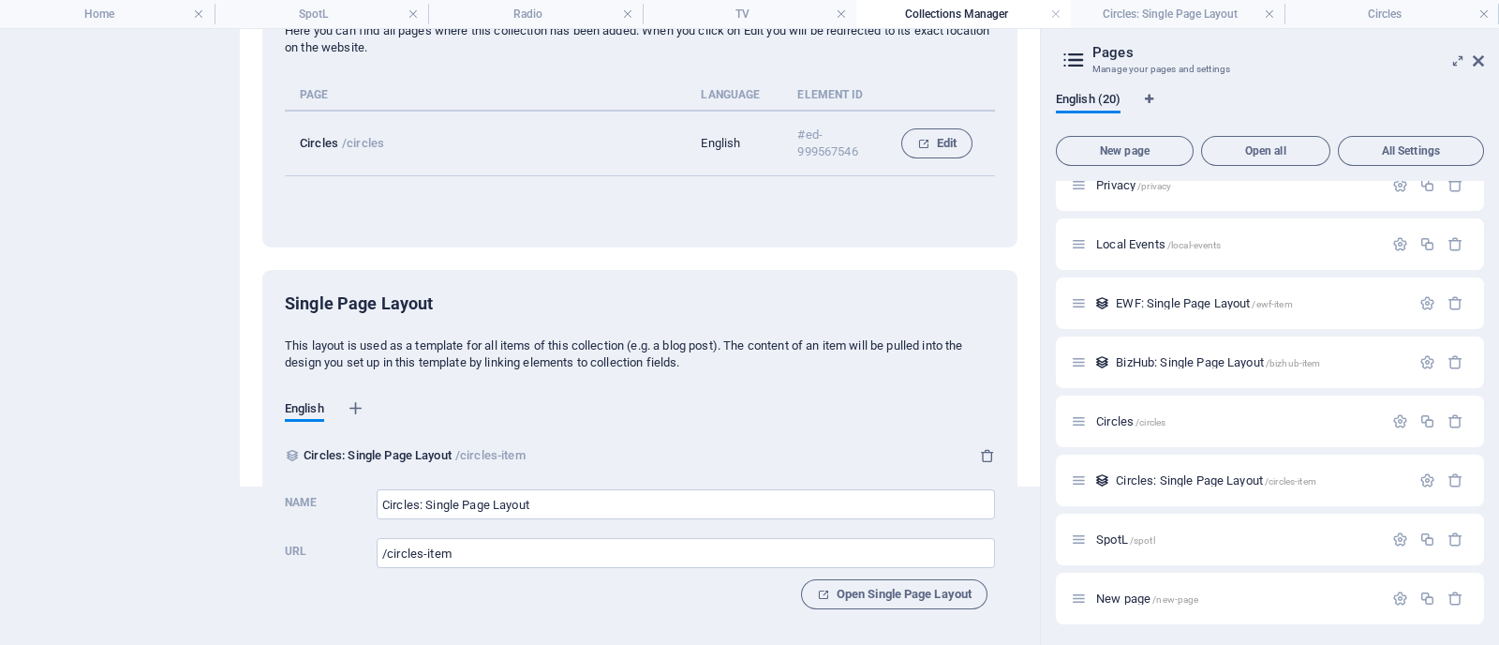
scroll to position [0, 0]
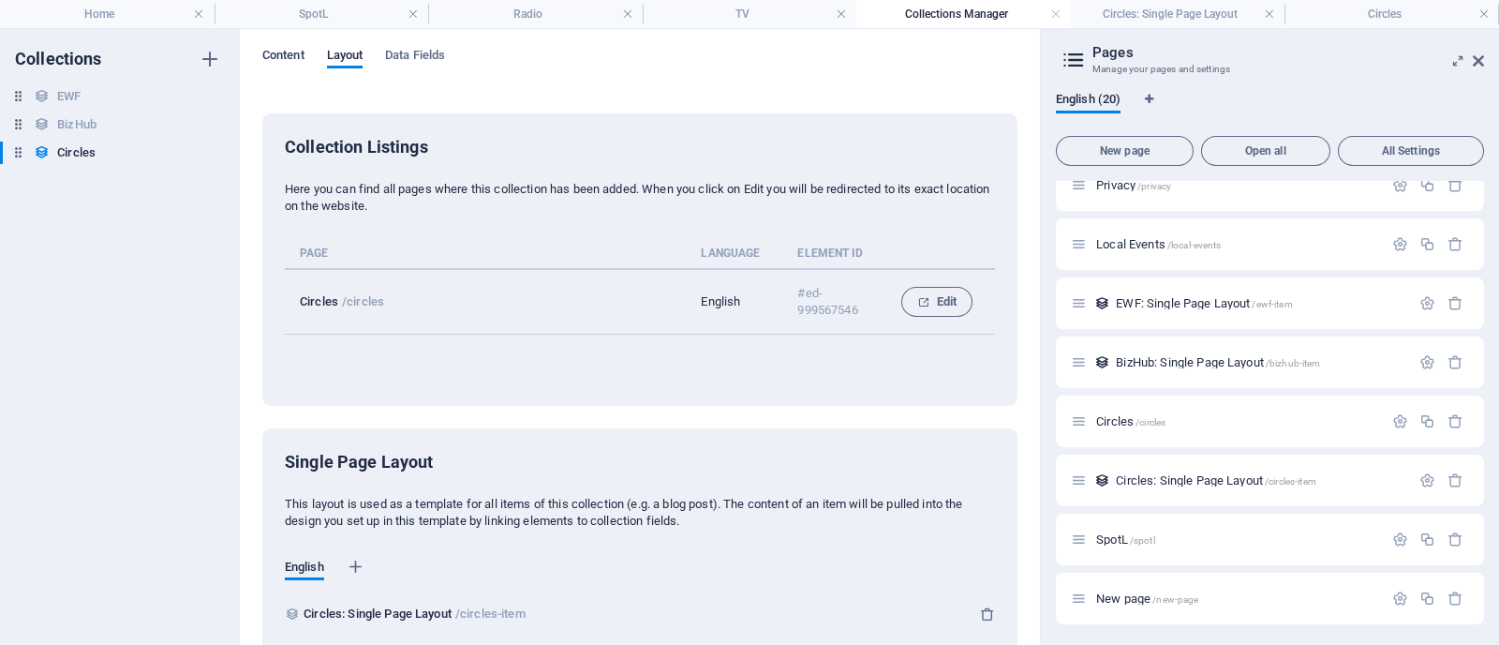
click at [288, 61] on span "Content" at bounding box center [283, 57] width 42 height 26
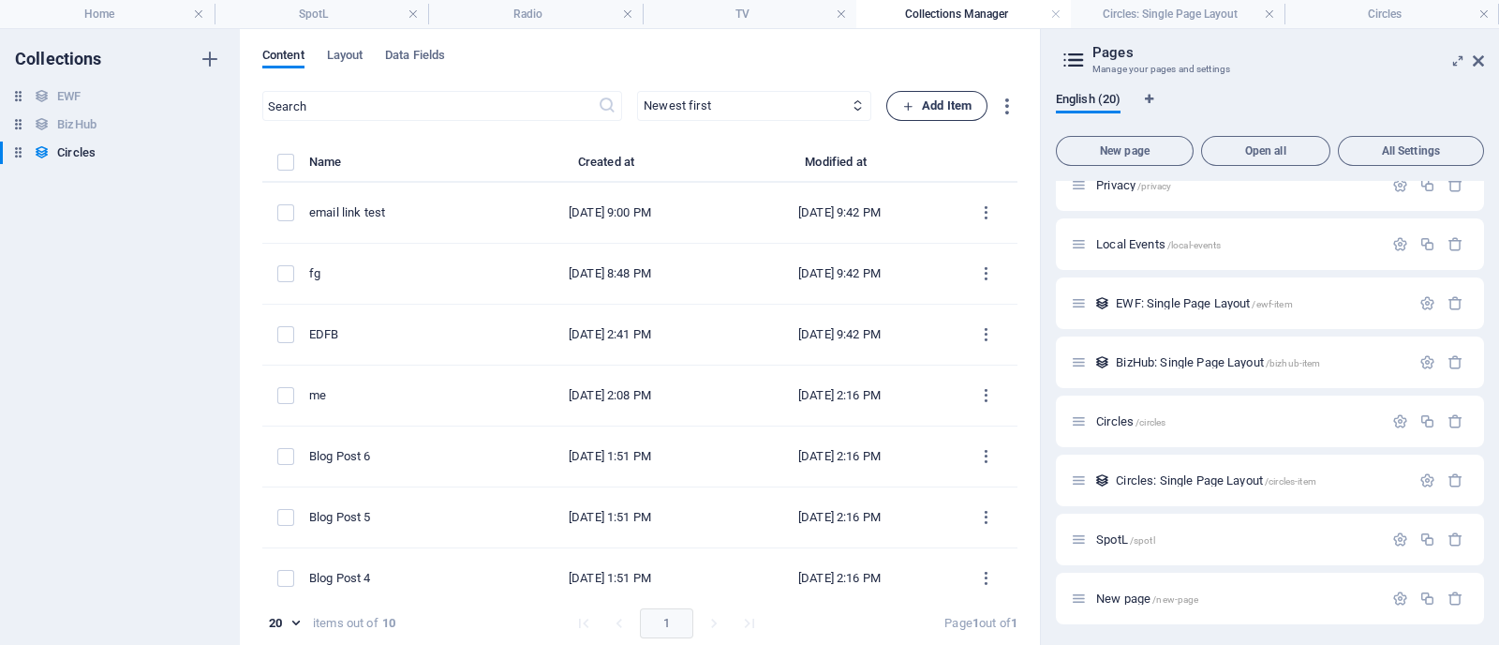
click at [931, 101] on span "Add Item" at bounding box center [936, 106] width 69 height 22
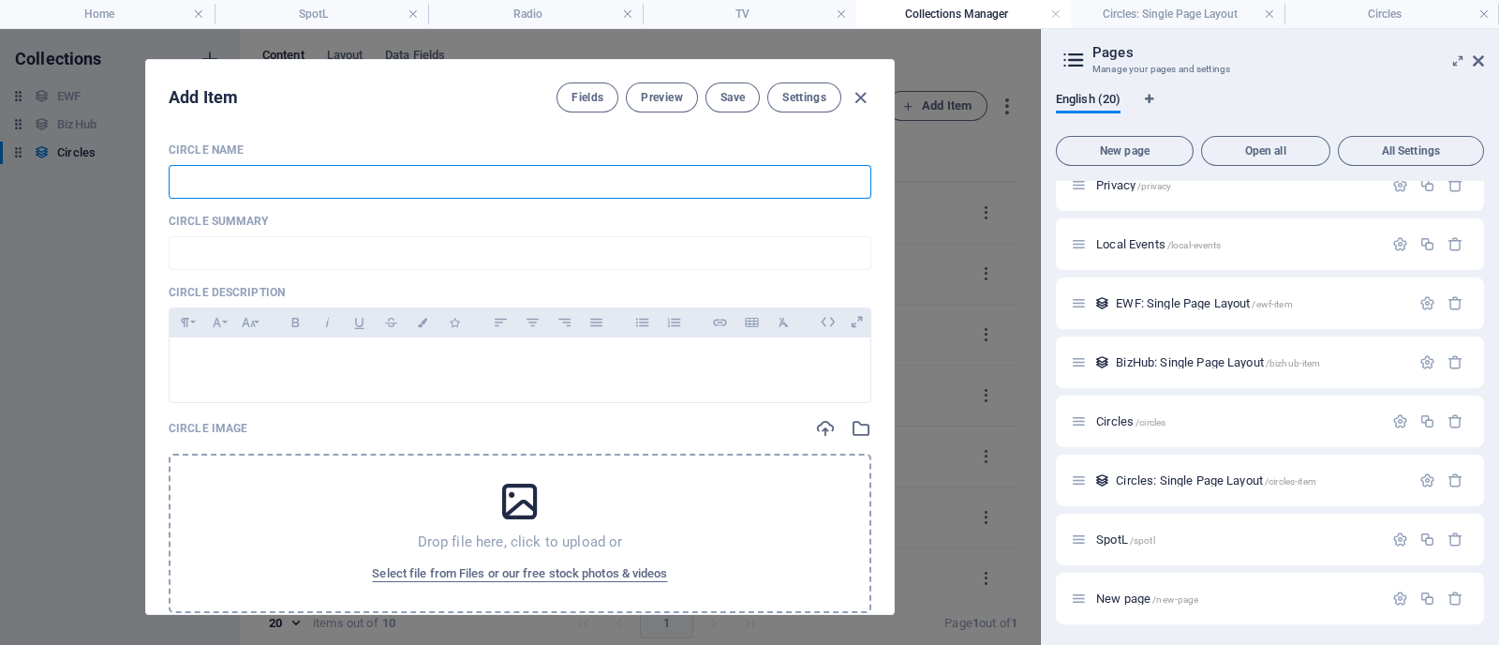
click at [256, 180] on input "text" at bounding box center [520, 182] width 703 height 34
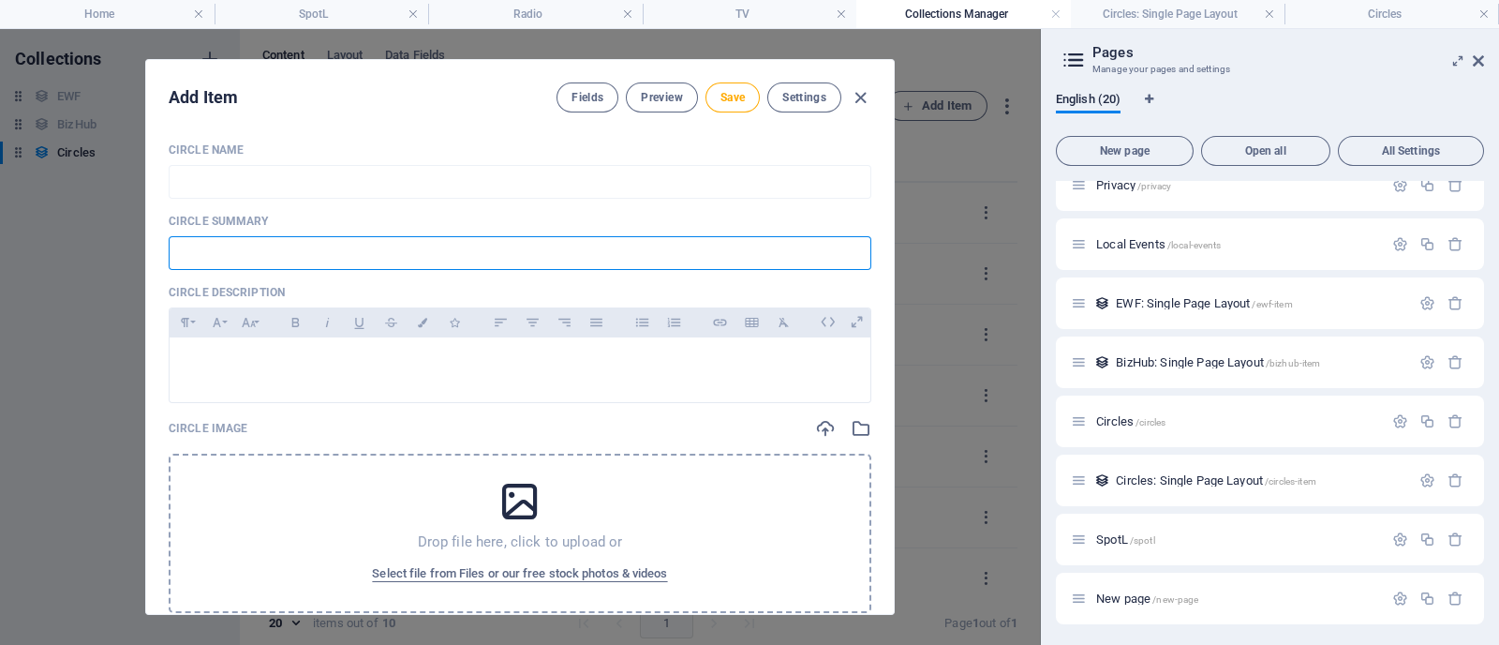
click at [202, 258] on input "text" at bounding box center [520, 253] width 703 height 34
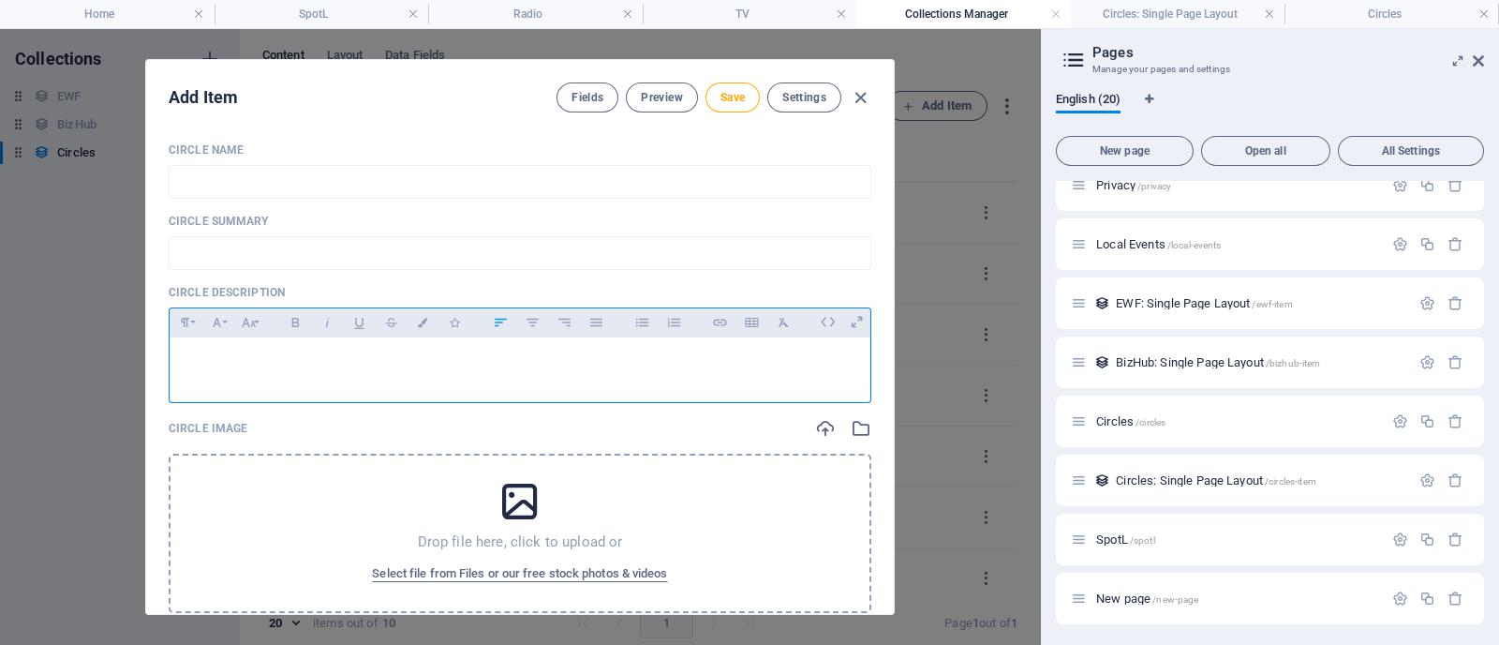
click at [212, 370] on div at bounding box center [520, 365] width 701 height 56
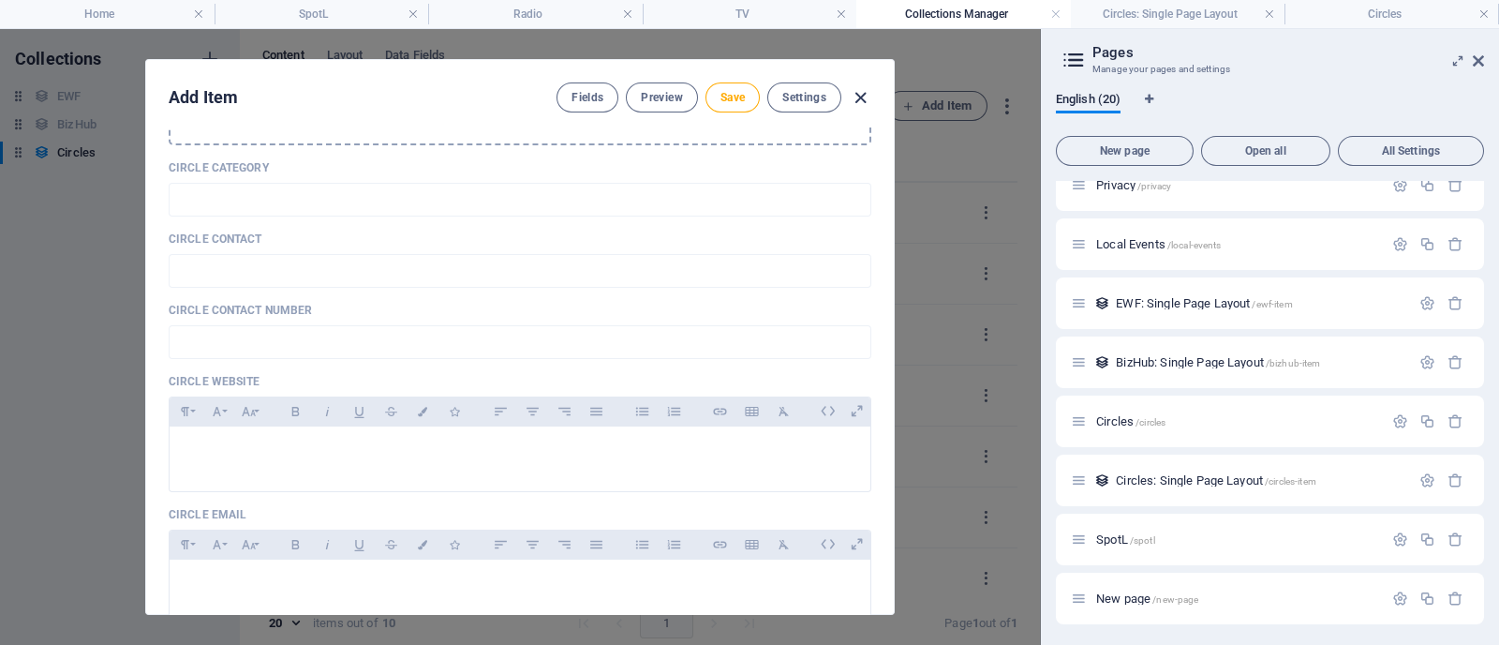
click at [861, 101] on icon "button" at bounding box center [861, 98] width 22 height 22
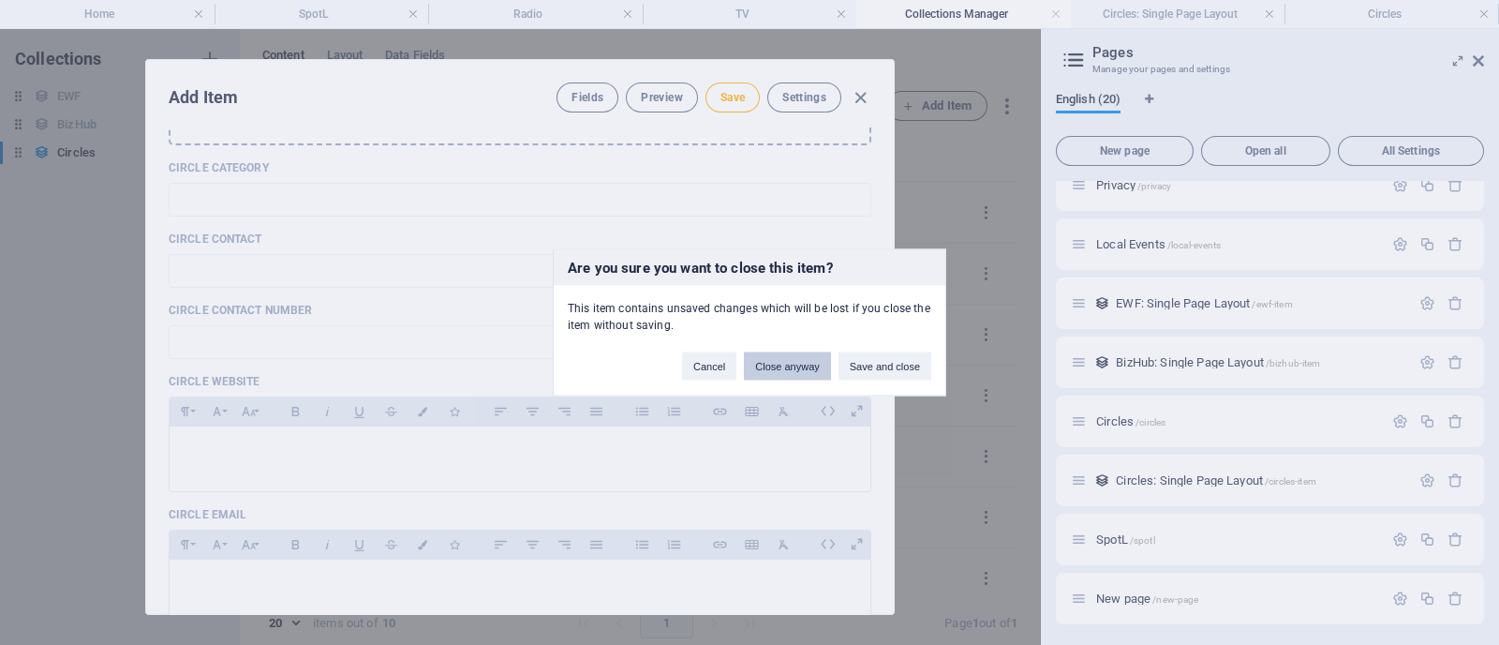
click at [782, 366] on button "Close anyway" at bounding box center [787, 366] width 86 height 28
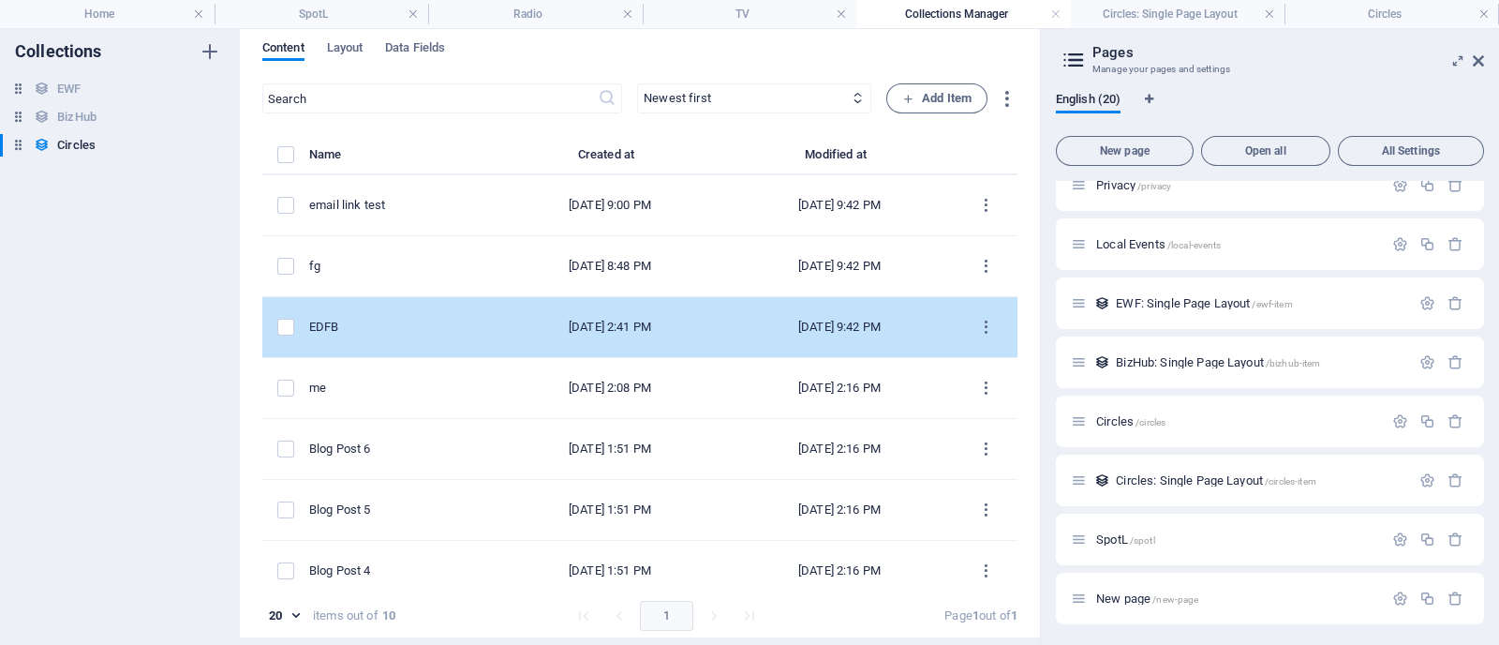
scroll to position [0, 0]
